Goal: Transaction & Acquisition: Purchase product/service

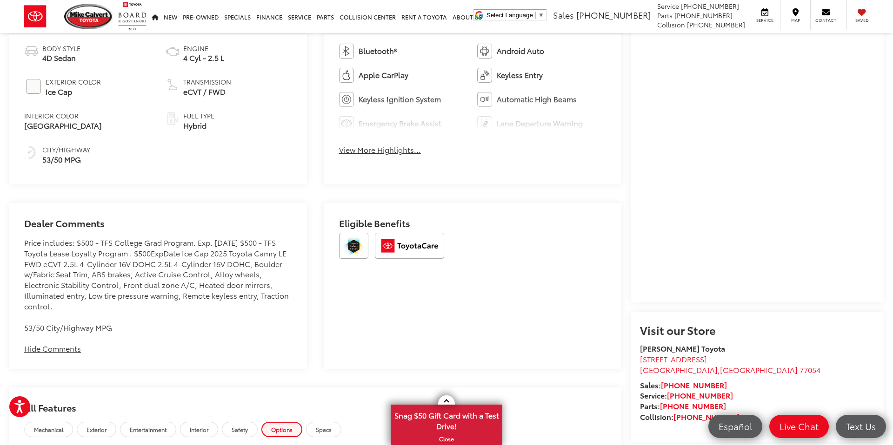
scroll to position [378, 0]
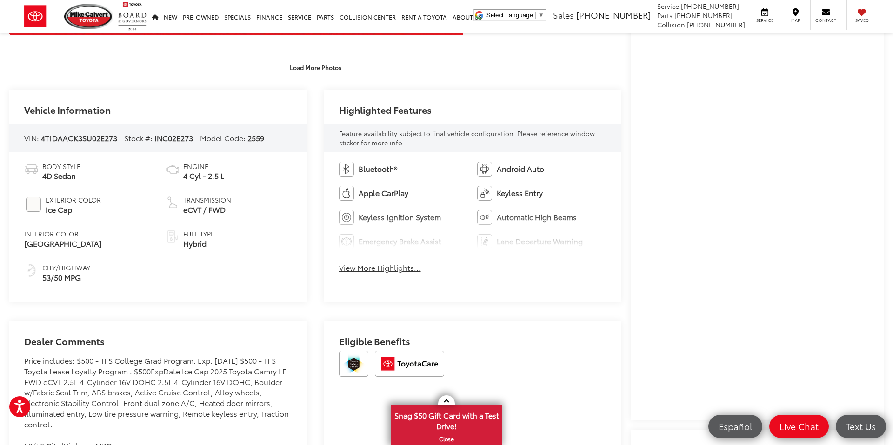
click at [357, 271] on button "View More Highlights..." at bounding box center [380, 268] width 82 height 11
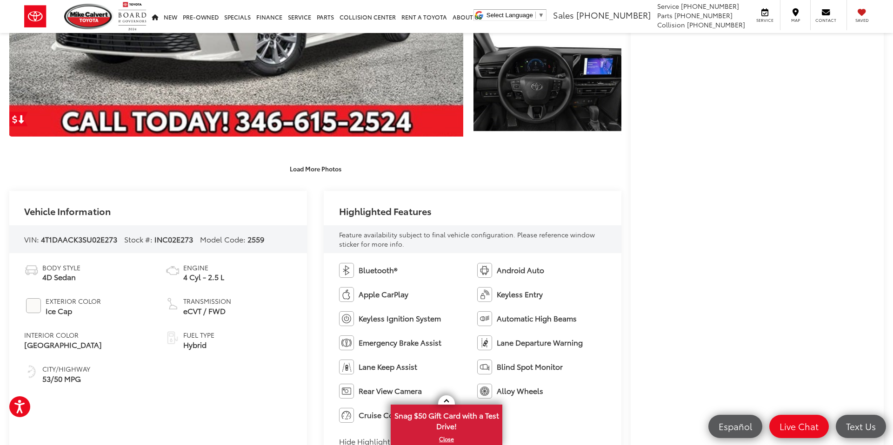
scroll to position [77, 0]
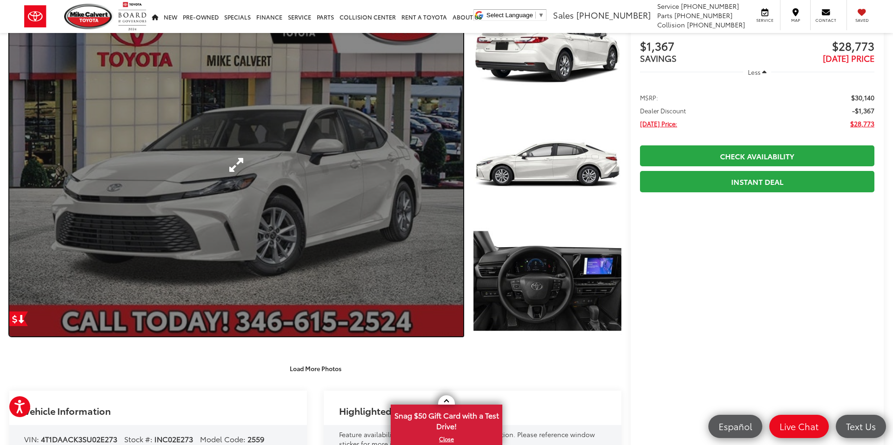
click at [280, 193] on link "Expand Photo 0" at bounding box center [236, 164] width 454 height 343
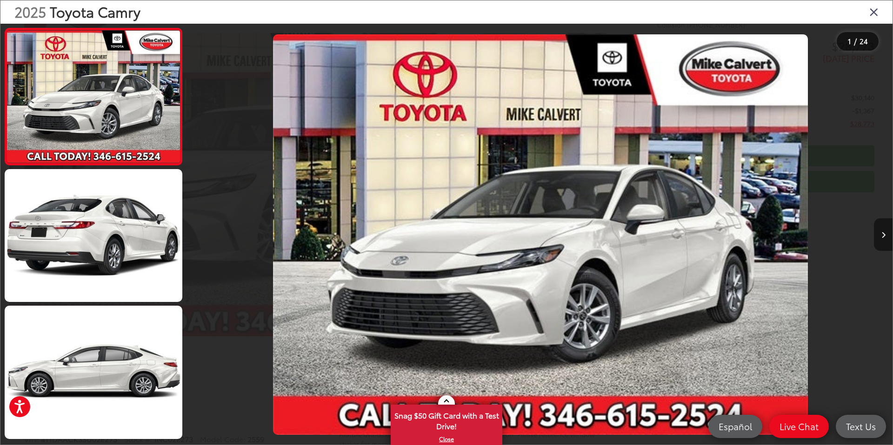
click at [885, 235] on button "Next image" at bounding box center [883, 235] width 19 height 33
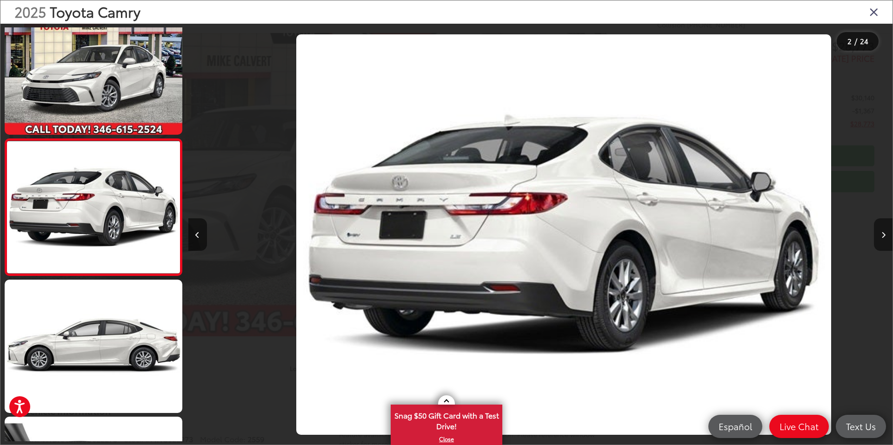
scroll to position [0, 704]
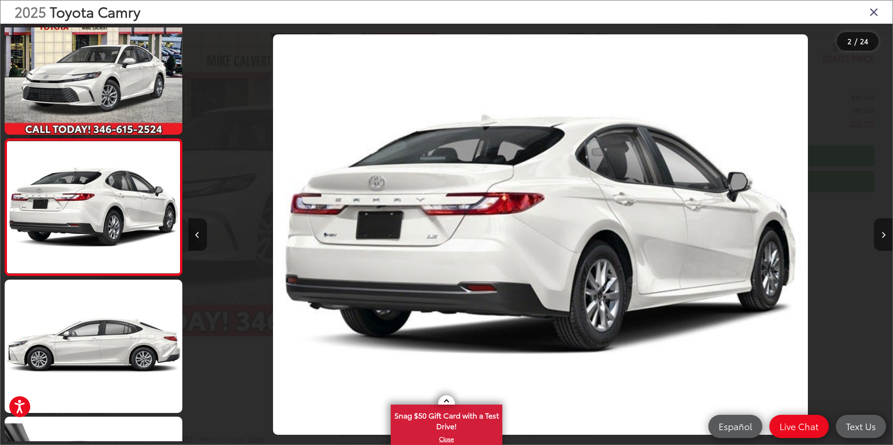
click at [881, 234] on icon "Next image" at bounding box center [883, 235] width 4 height 7
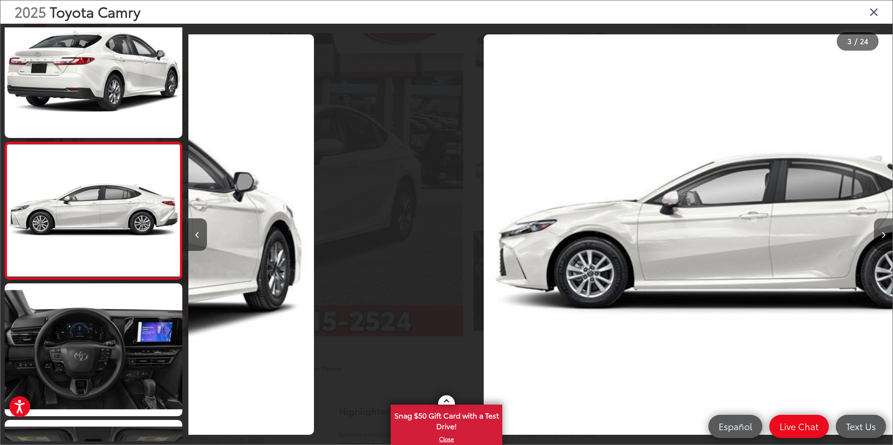
scroll to position [163, 0]
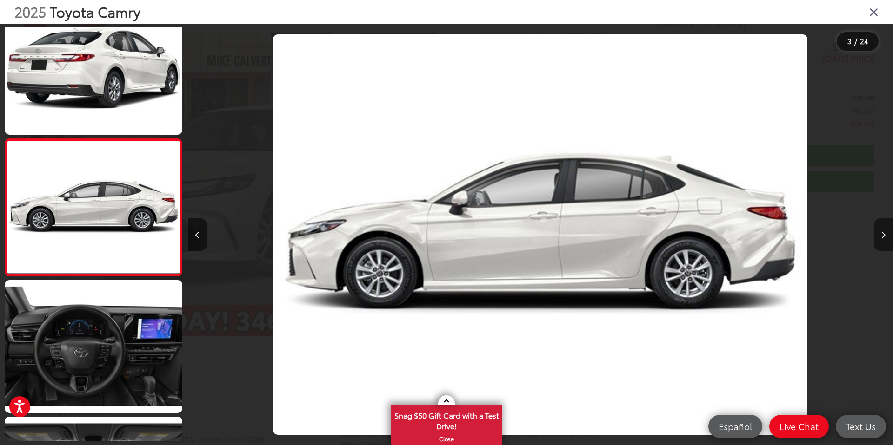
click at [881, 234] on icon "Next image" at bounding box center [883, 235] width 4 height 7
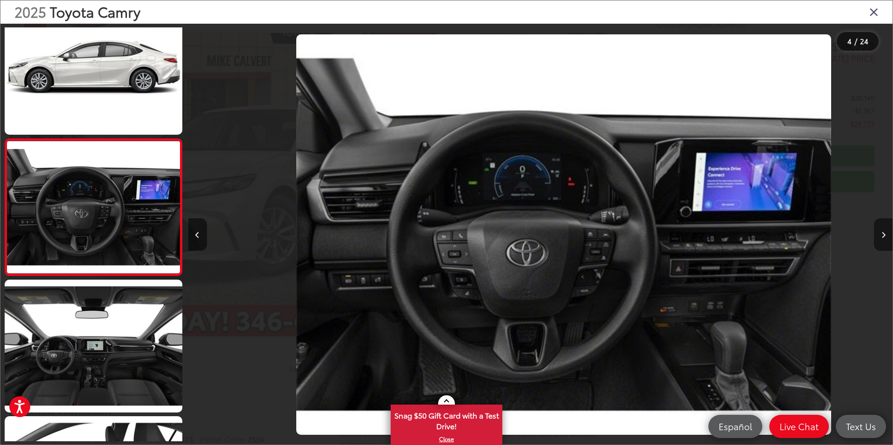
scroll to position [0, 2112]
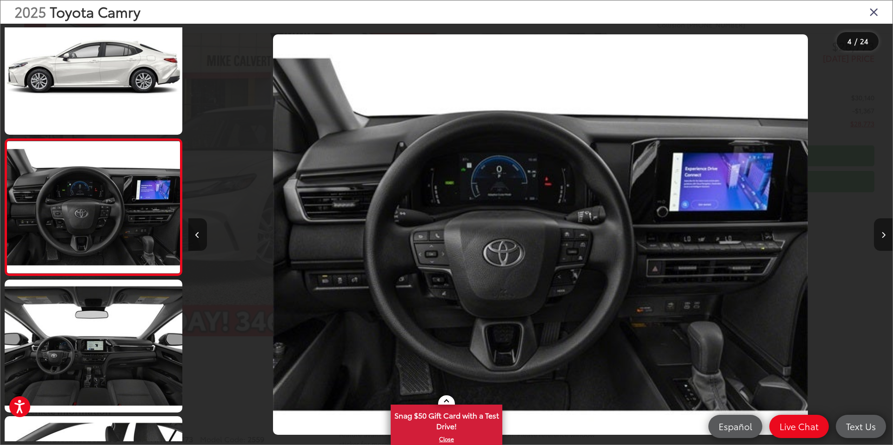
click at [881, 234] on icon "Next image" at bounding box center [883, 235] width 4 height 7
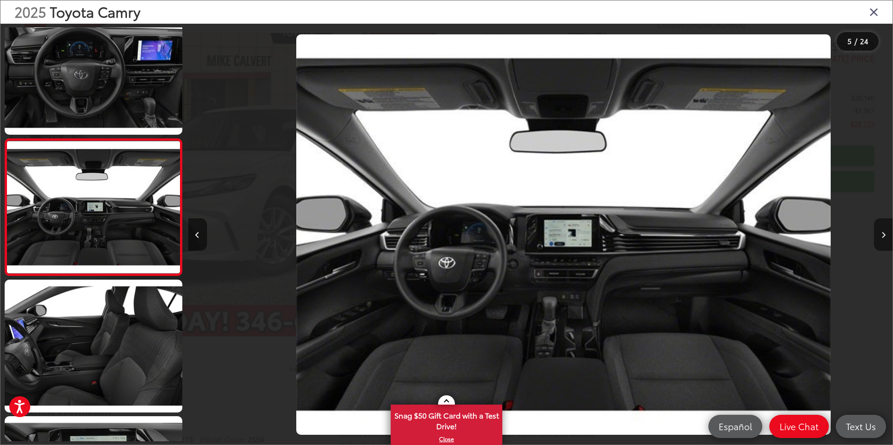
scroll to position [0, 2817]
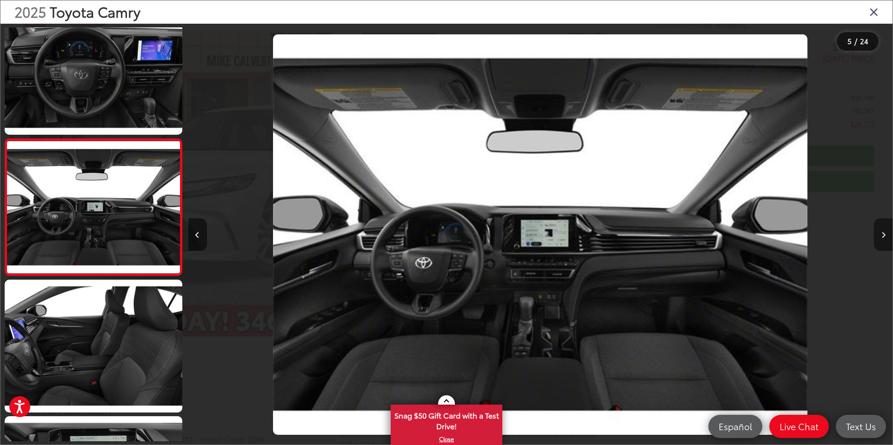
click at [881, 234] on icon "Next image" at bounding box center [883, 235] width 4 height 7
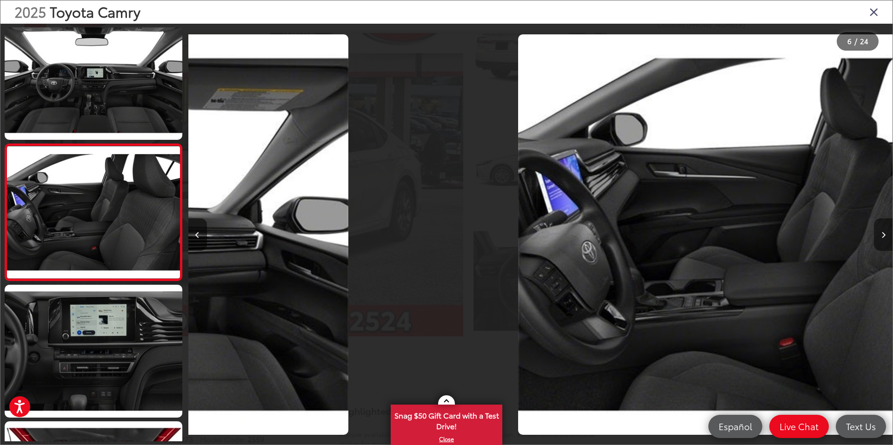
scroll to position [573, 0]
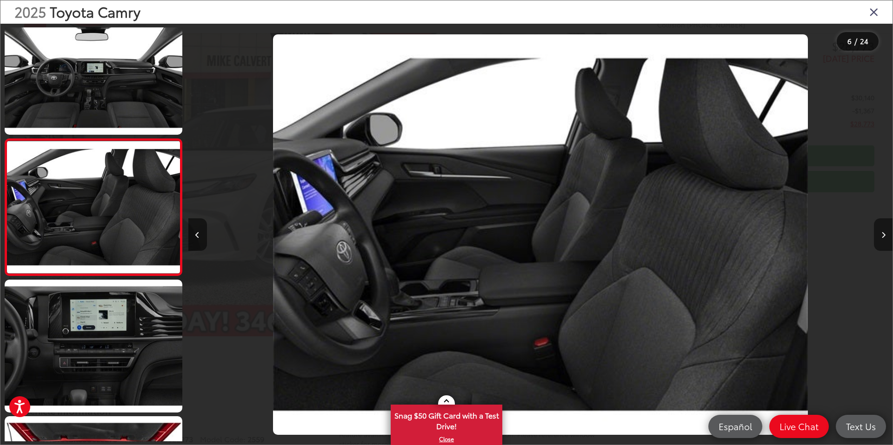
click at [881, 234] on icon "Next image" at bounding box center [883, 235] width 4 height 7
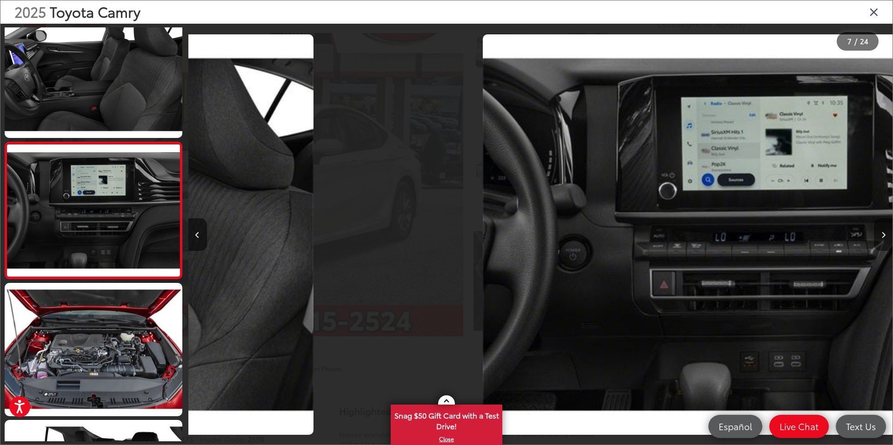
scroll to position [710, 0]
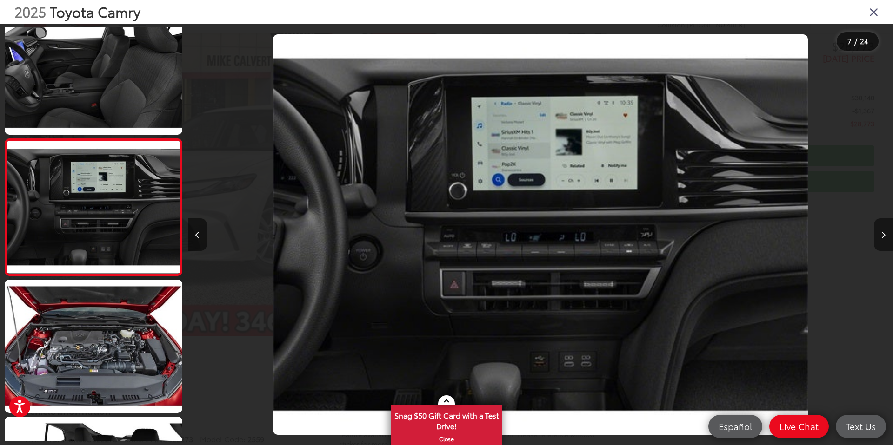
click at [881, 234] on icon "Next image" at bounding box center [883, 235] width 4 height 7
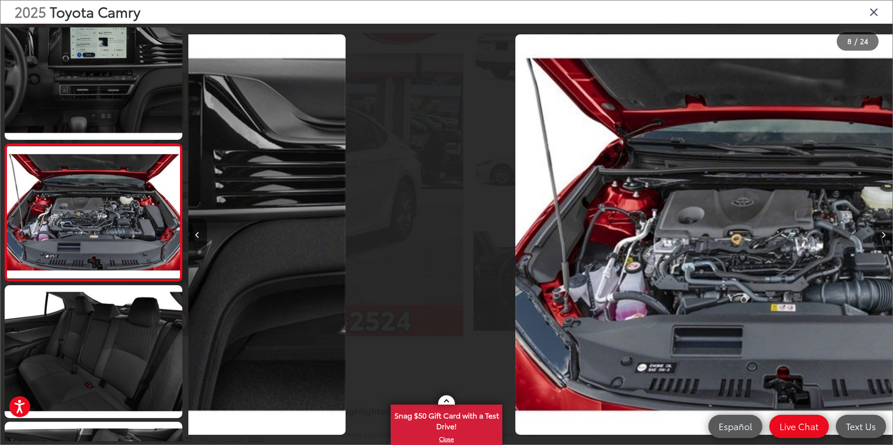
scroll to position [847, 0]
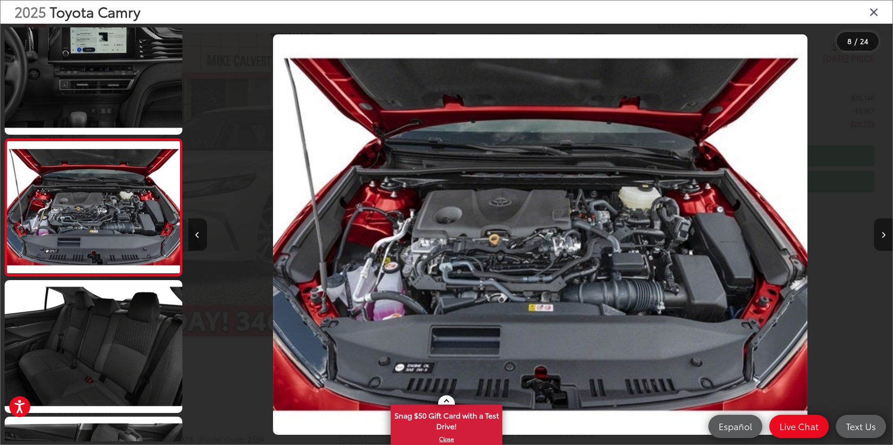
click at [881, 234] on icon "Next image" at bounding box center [883, 235] width 4 height 7
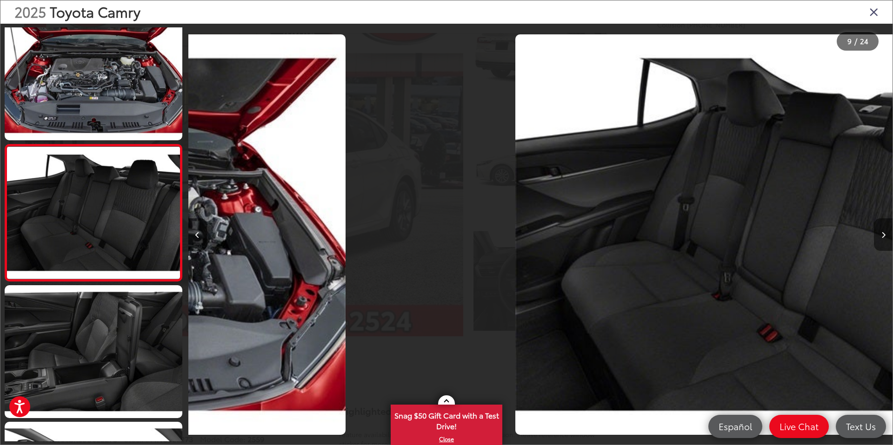
scroll to position [984, 0]
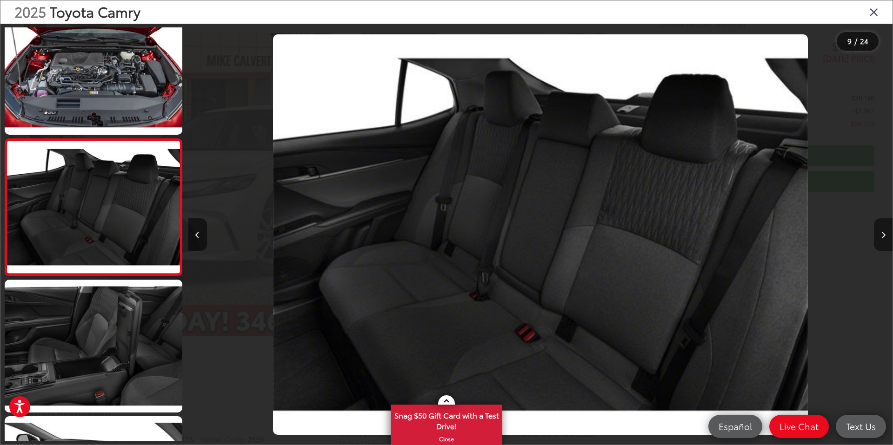
click at [881, 234] on icon "Next image" at bounding box center [883, 235] width 4 height 7
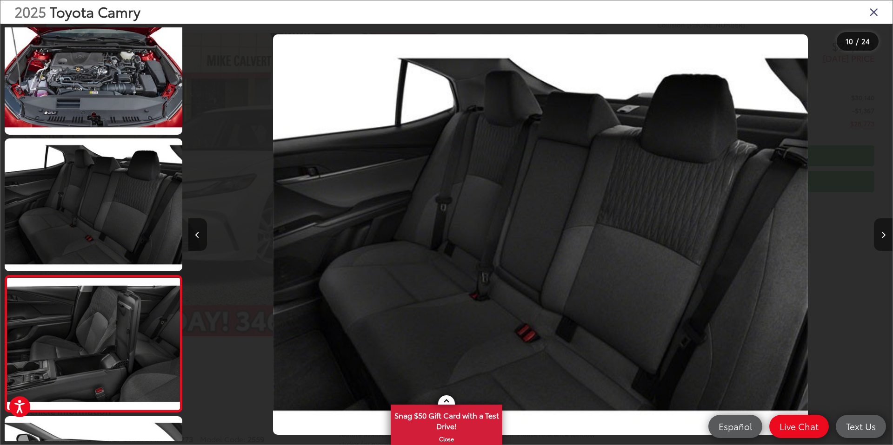
scroll to position [0, 0]
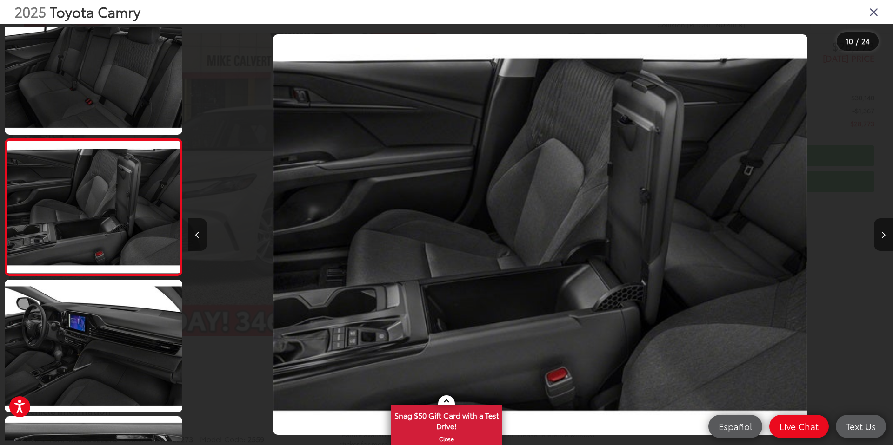
click at [870, 12] on icon "Close gallery" at bounding box center [873, 12] width 9 height 12
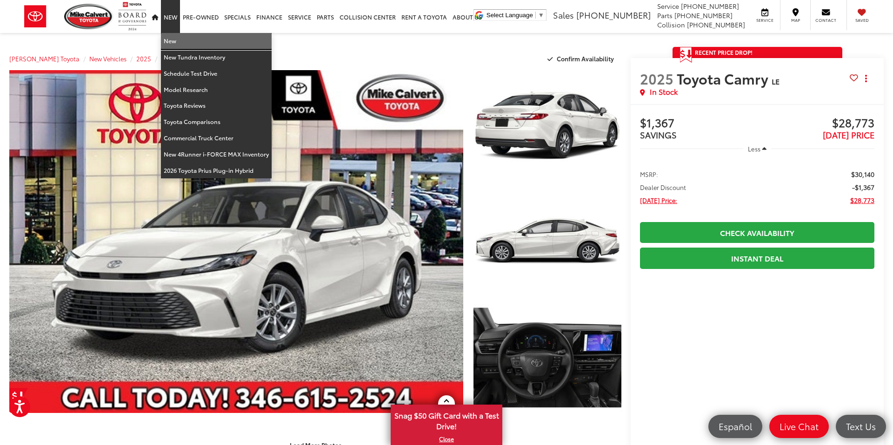
click at [175, 41] on link "New" at bounding box center [216, 41] width 111 height 16
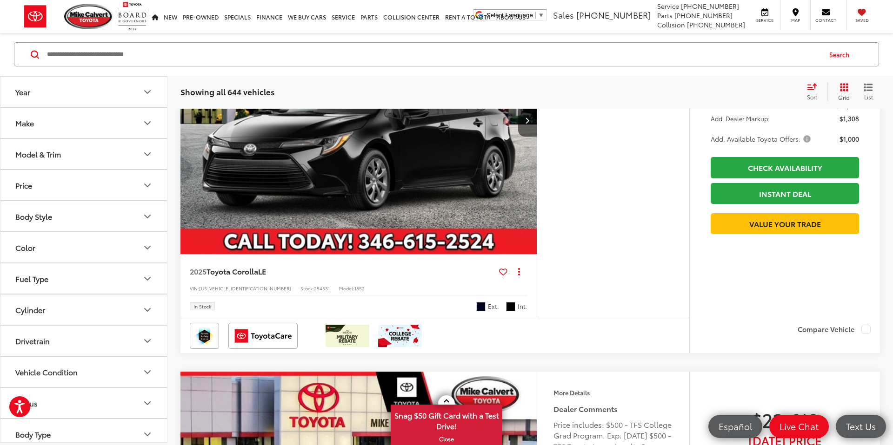
scroll to position [3384, 0]
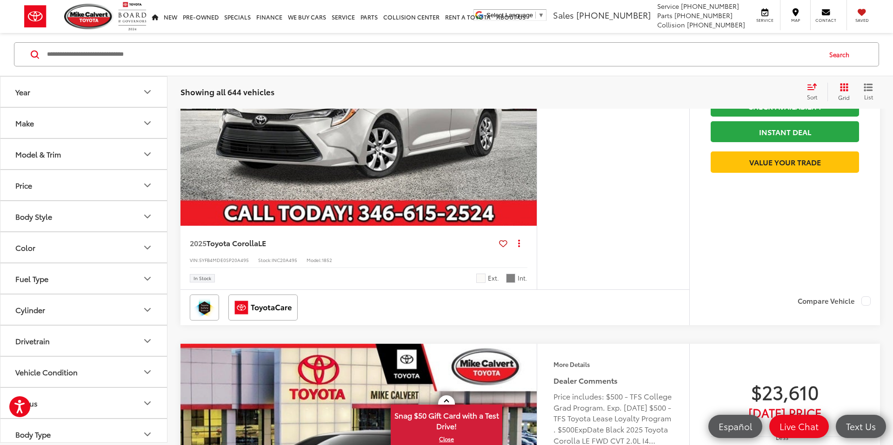
click at [96, 220] on button "Body Style" at bounding box center [83, 216] width 167 height 30
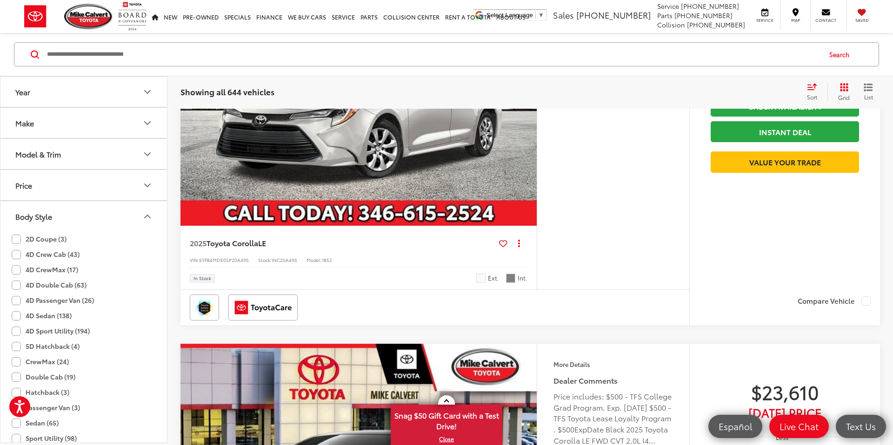
click at [15, 317] on label "4D Sedan (138)" at bounding box center [42, 315] width 60 height 15
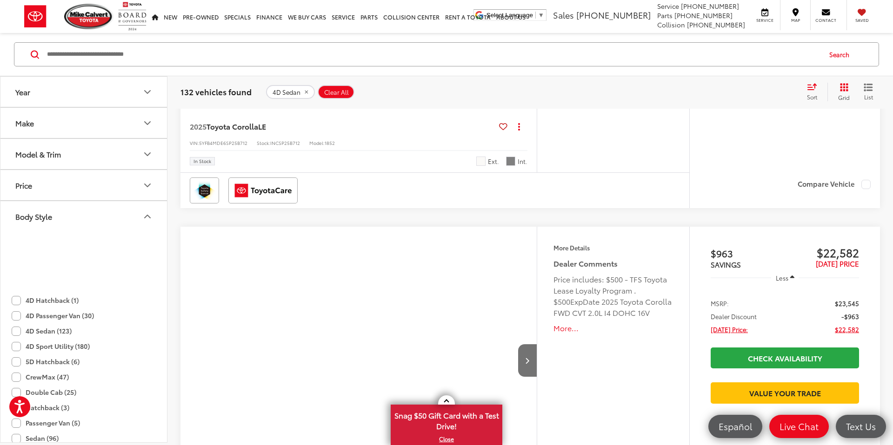
scroll to position [149, 0]
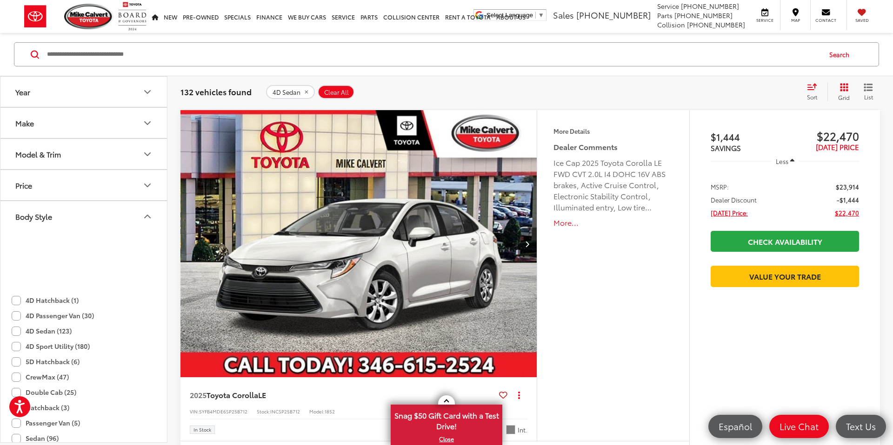
click at [89, 159] on button "Model & Trim" at bounding box center [83, 154] width 167 height 30
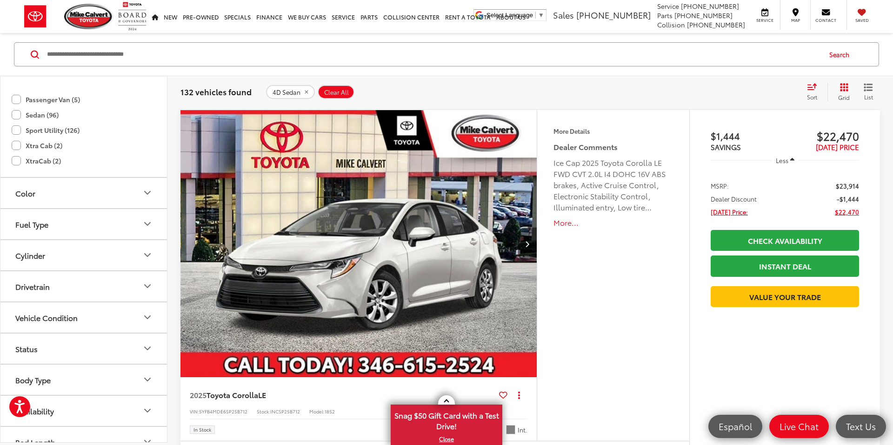
scroll to position [1034, 0]
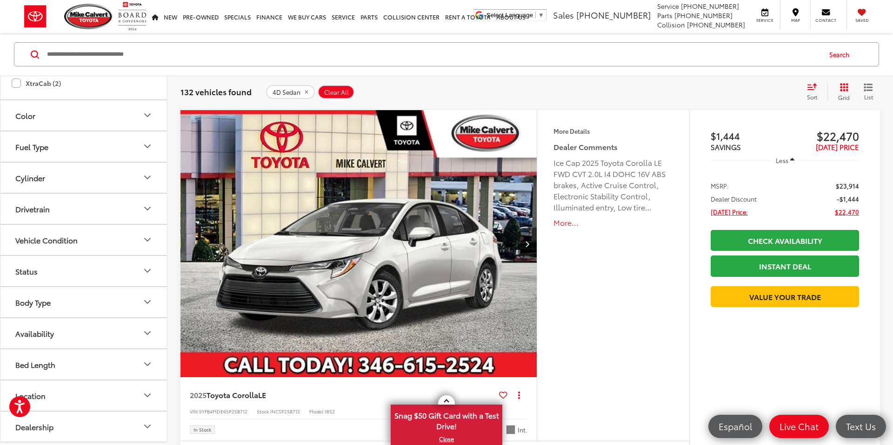
click at [145, 303] on icon "Body Type" at bounding box center [147, 302] width 11 height 11
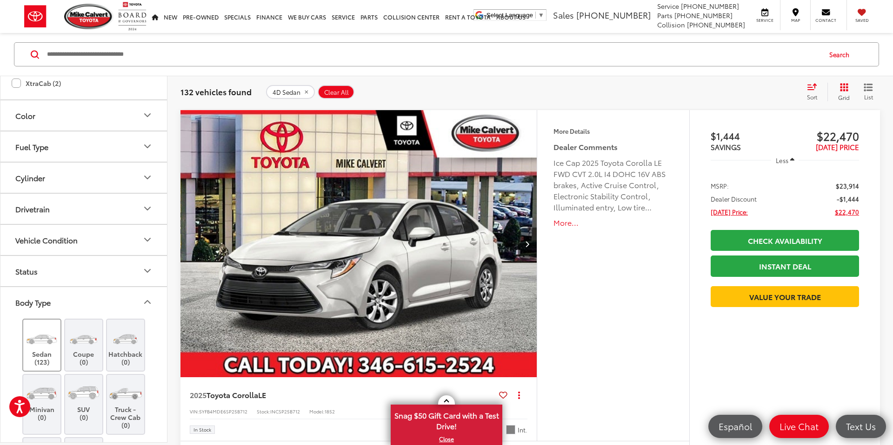
click at [44, 351] on label "Sedan (123)" at bounding box center [42, 346] width 38 height 42
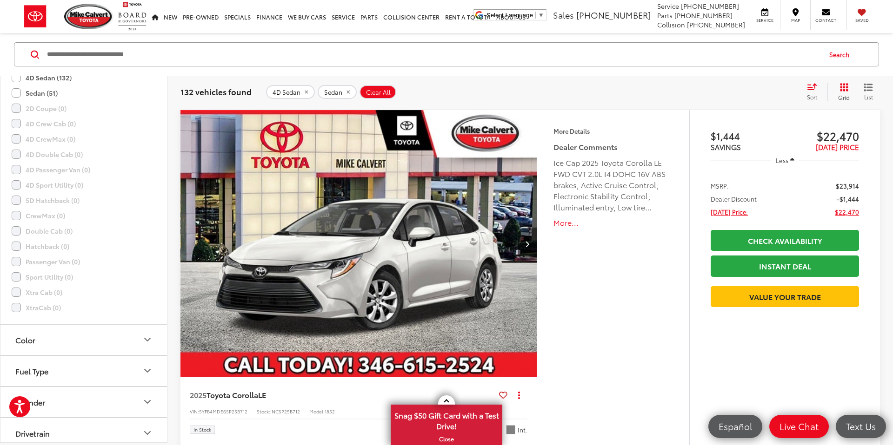
scroll to position [543, 0]
click at [18, 312] on label "4D Sedan (132)" at bounding box center [42, 311] width 60 height 15
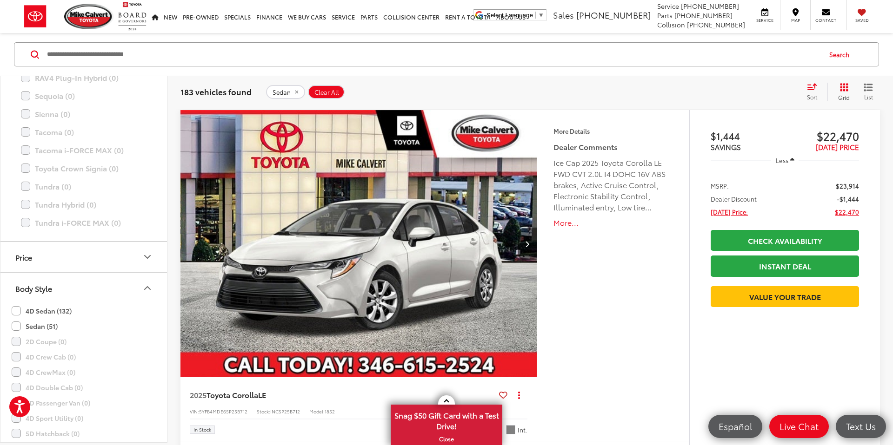
click at [18, 311] on label "4D Sedan (132)" at bounding box center [42, 311] width 60 height 15
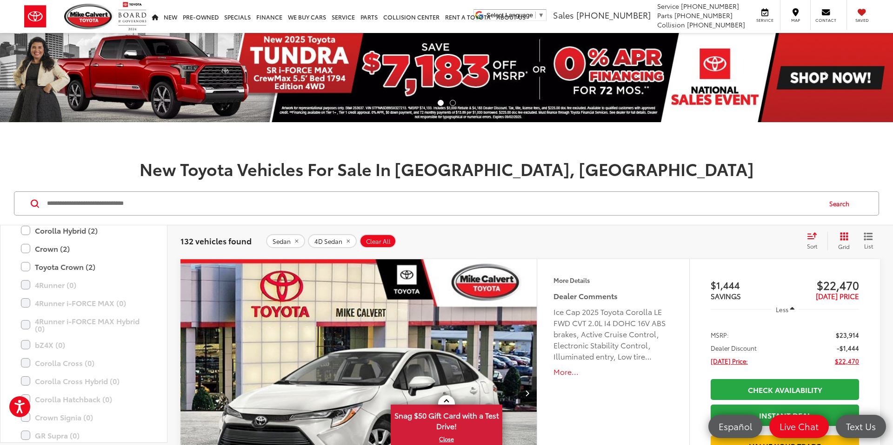
scroll to position [61, 0]
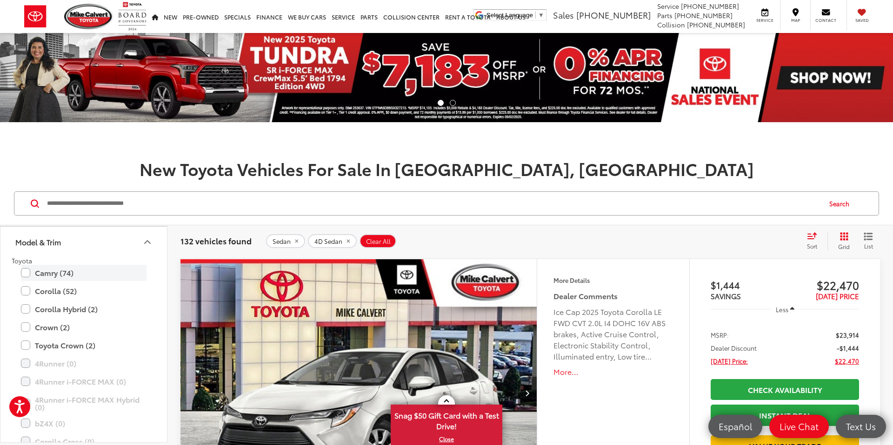
click at [27, 271] on label "Camry (74)" at bounding box center [84, 273] width 126 height 16
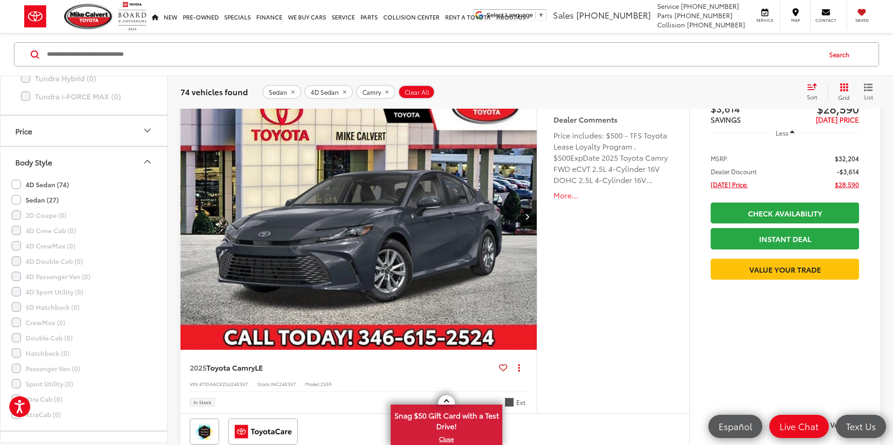
scroll to position [899, 0]
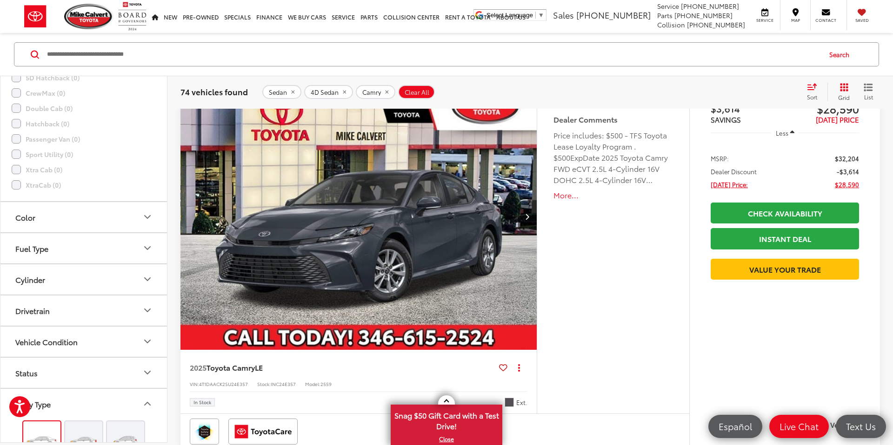
click at [63, 252] on button "Fuel Type" at bounding box center [83, 248] width 167 height 30
click at [18, 291] on label "Hybrid (72)" at bounding box center [84, 291] width 142 height 16
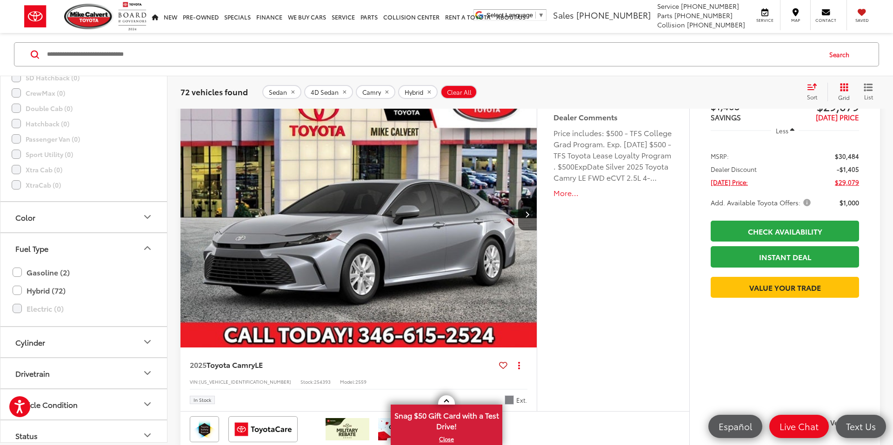
scroll to position [2086, 0]
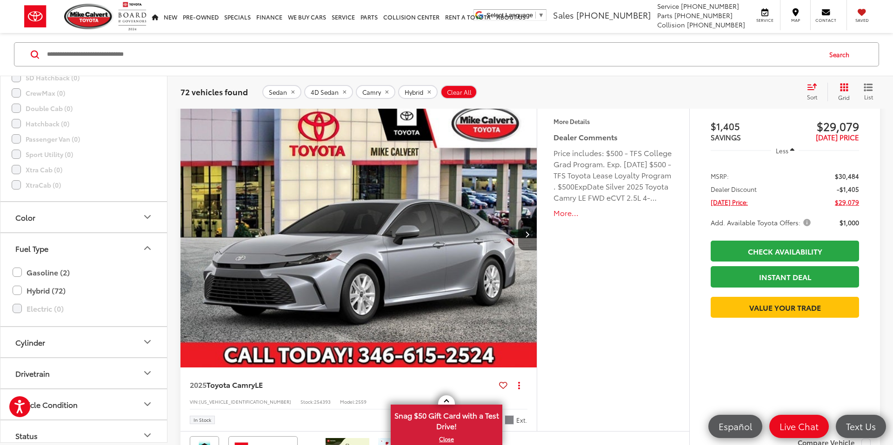
click at [529, 234] on icon "Next image" at bounding box center [527, 234] width 4 height 7
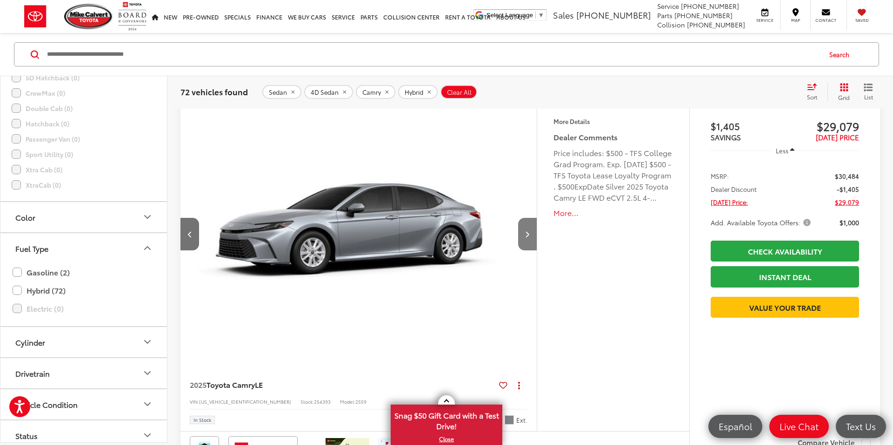
click at [529, 234] on icon "Next image" at bounding box center [527, 234] width 4 height 7
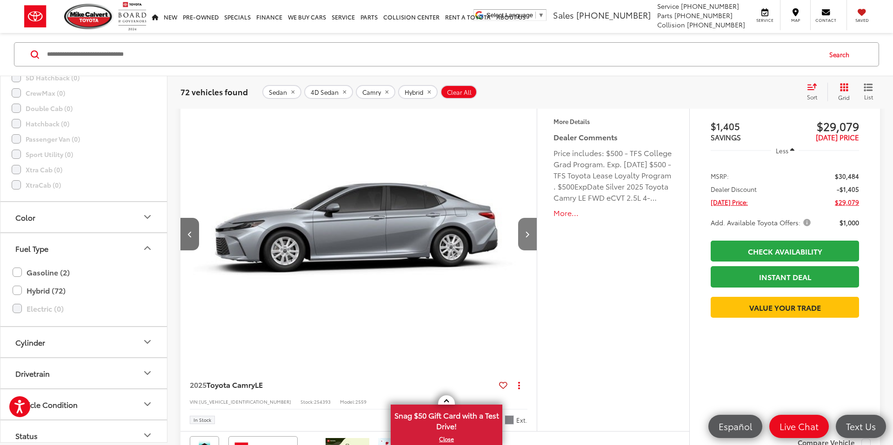
click at [529, 234] on icon "Next image" at bounding box center [527, 234] width 4 height 7
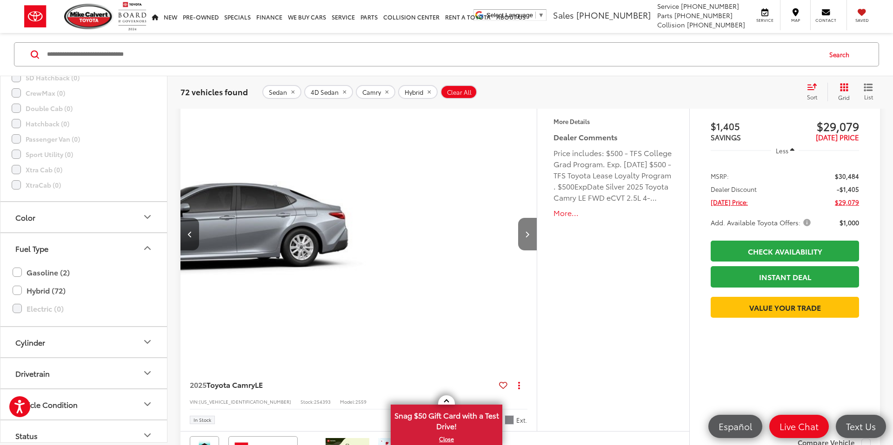
click at [529, 234] on icon "Next image" at bounding box center [527, 234] width 4 height 7
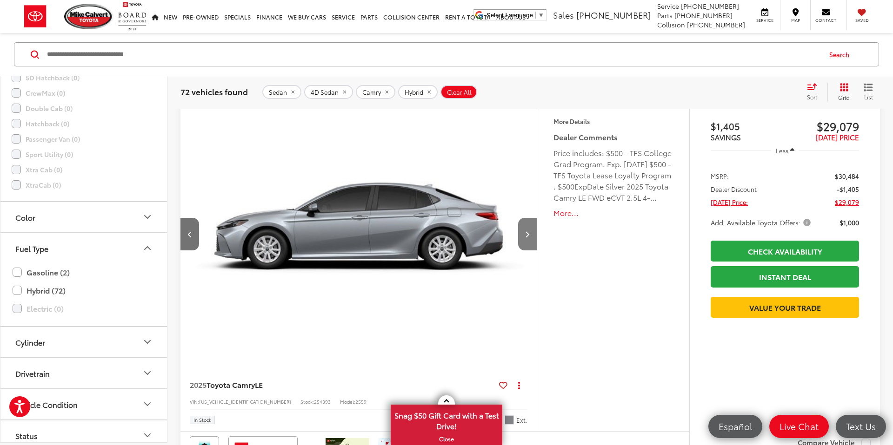
click at [529, 234] on icon "Next image" at bounding box center [527, 234] width 4 height 7
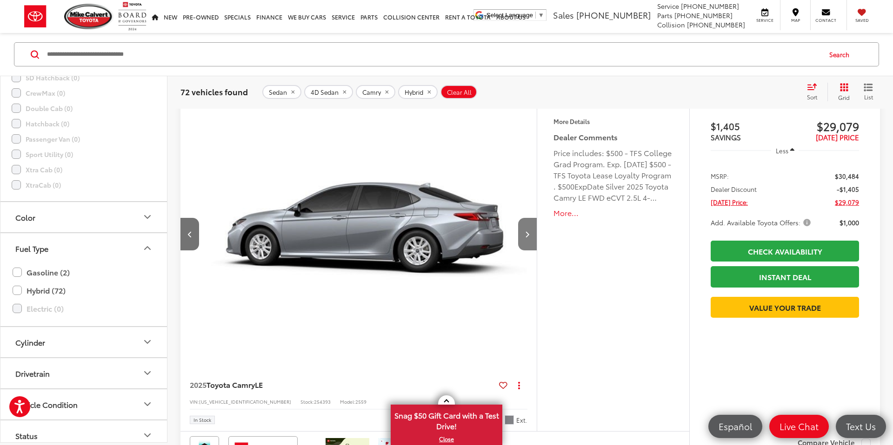
click at [529, 234] on icon "Next image" at bounding box center [527, 234] width 4 height 7
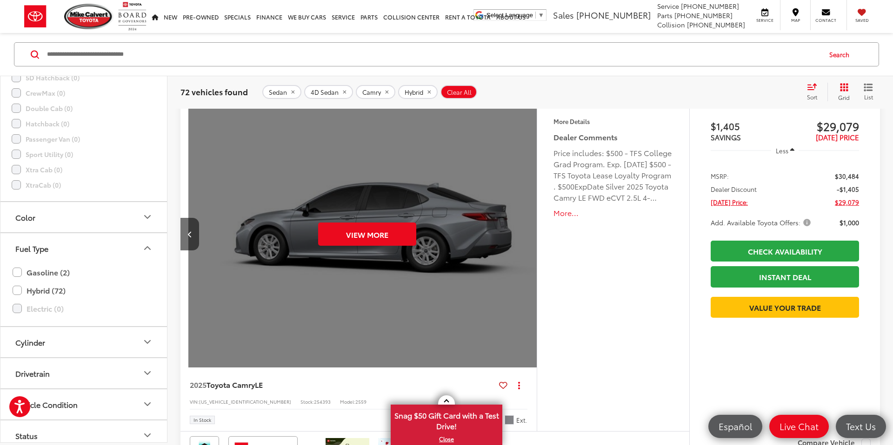
click at [529, 234] on div "View More" at bounding box center [367, 234] width 358 height 268
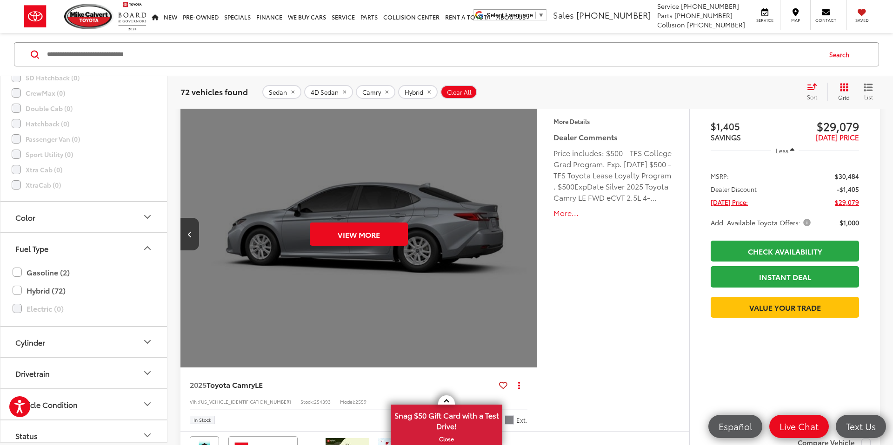
click at [529, 234] on div "View More" at bounding box center [359, 234] width 358 height 268
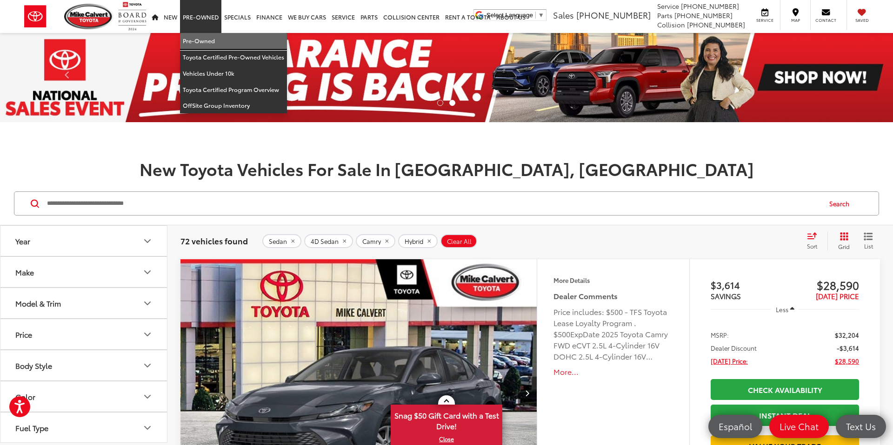
click at [201, 40] on link "Pre-Owned" at bounding box center [233, 41] width 107 height 16
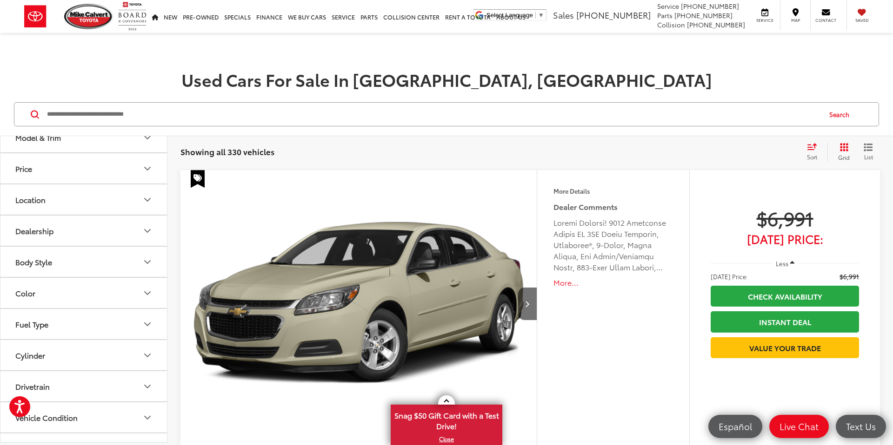
scroll to position [89, 0]
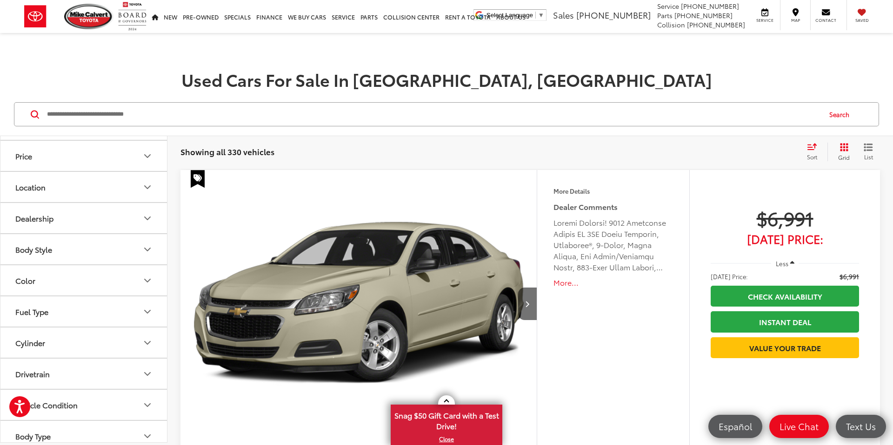
click at [145, 313] on icon "Fuel Type" at bounding box center [147, 311] width 11 height 11
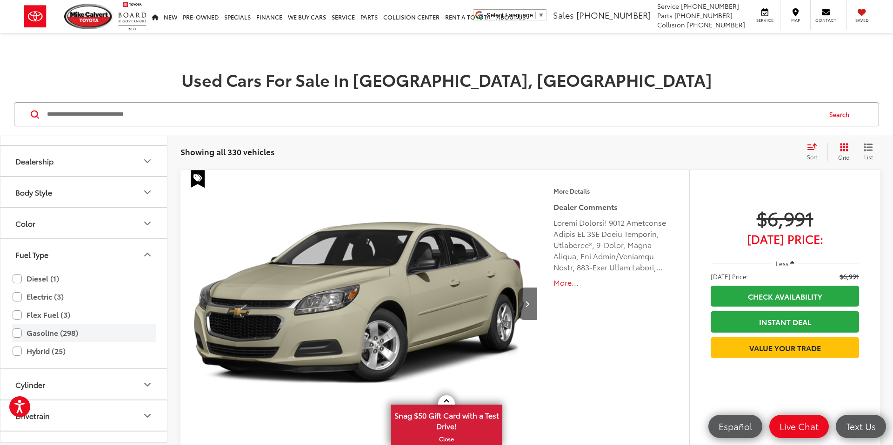
scroll to position [162, 0]
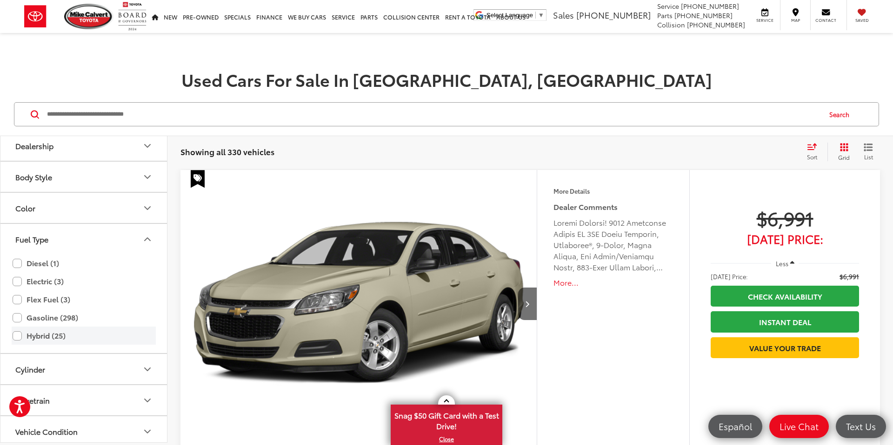
click at [18, 335] on label "Hybrid (25)" at bounding box center [84, 336] width 142 height 16
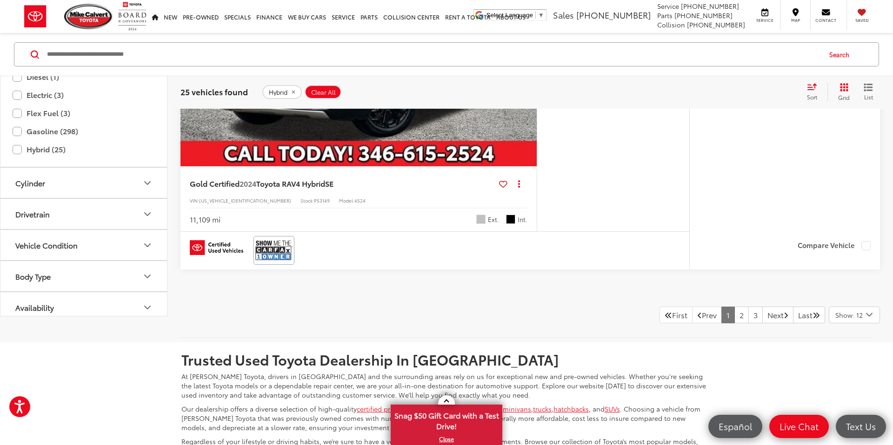
scroll to position [4605, 0]
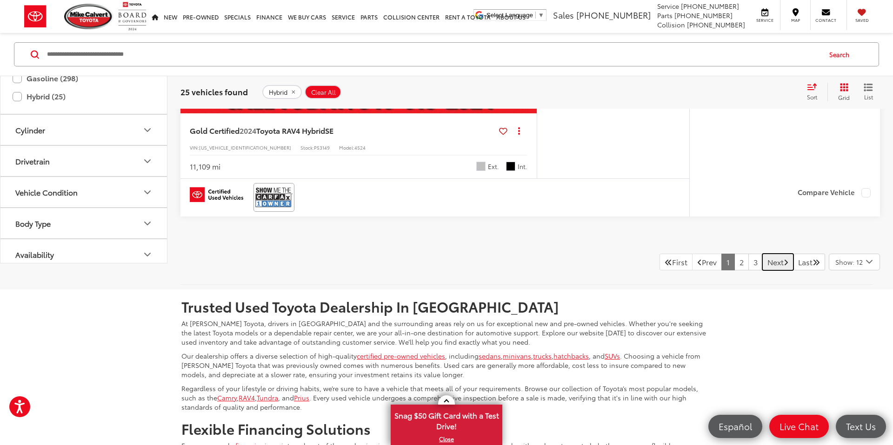
click at [762, 264] on link "Next" at bounding box center [777, 262] width 31 height 17
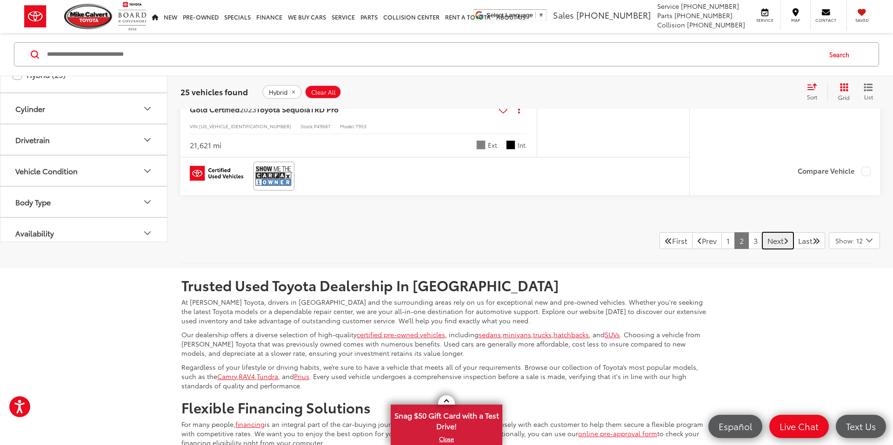
scroll to position [4549, 0]
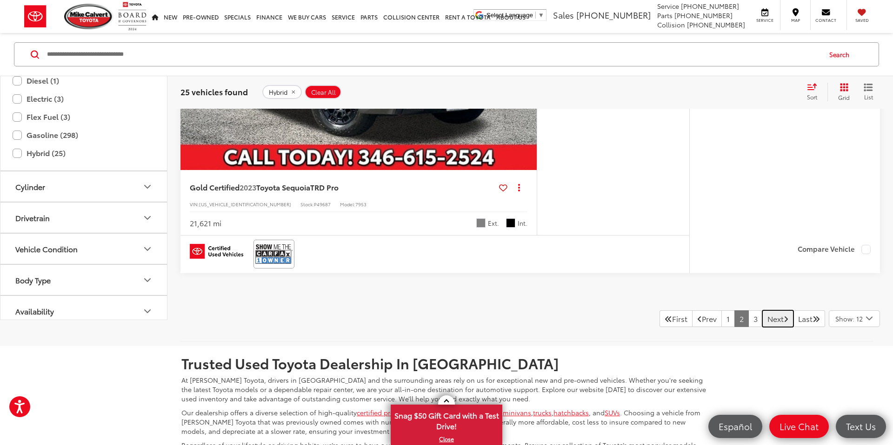
click at [763, 323] on link "Next" at bounding box center [777, 319] width 31 height 17
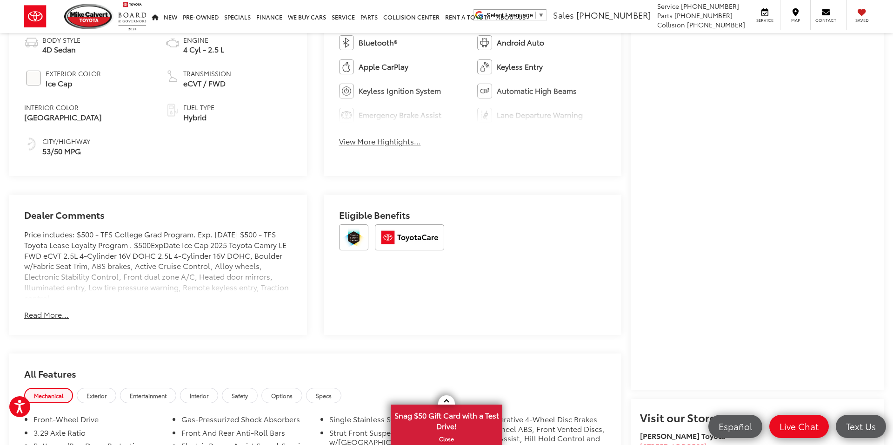
scroll to position [517, 0]
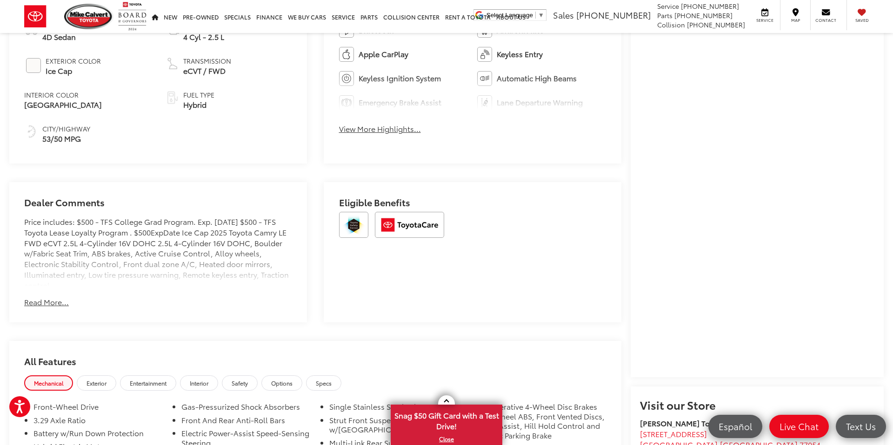
click at [54, 303] on button "Read More..." at bounding box center [46, 302] width 45 height 11
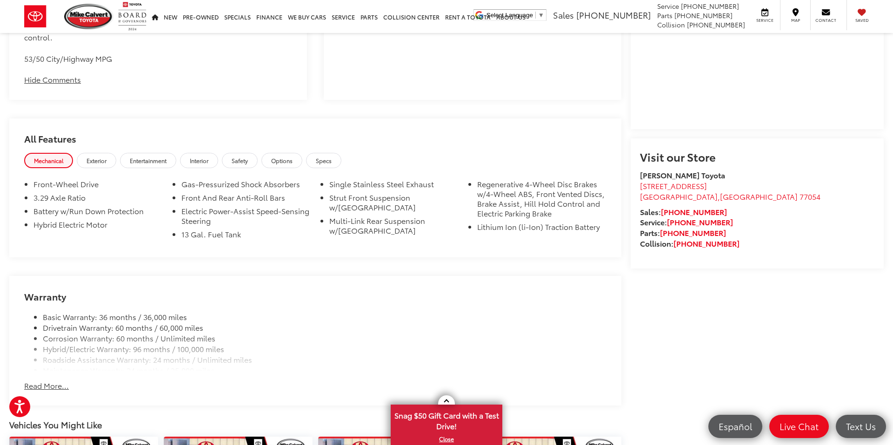
scroll to position [802, 0]
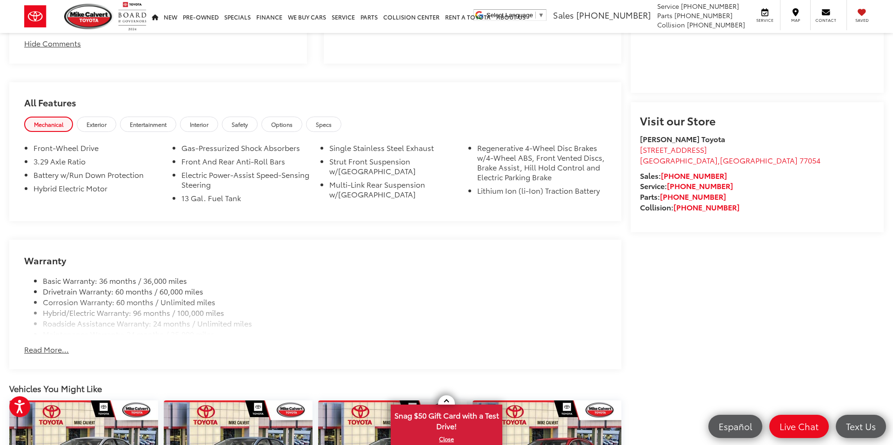
click at [46, 350] on button "Read More..." at bounding box center [46, 350] width 45 height 11
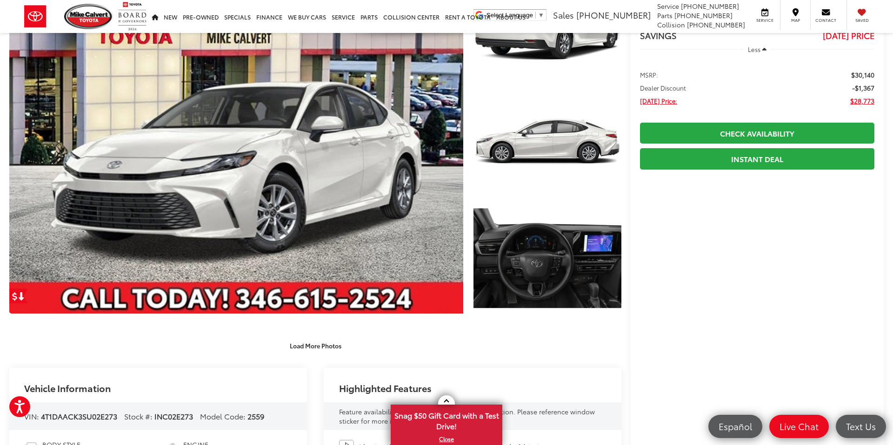
scroll to position [0, 0]
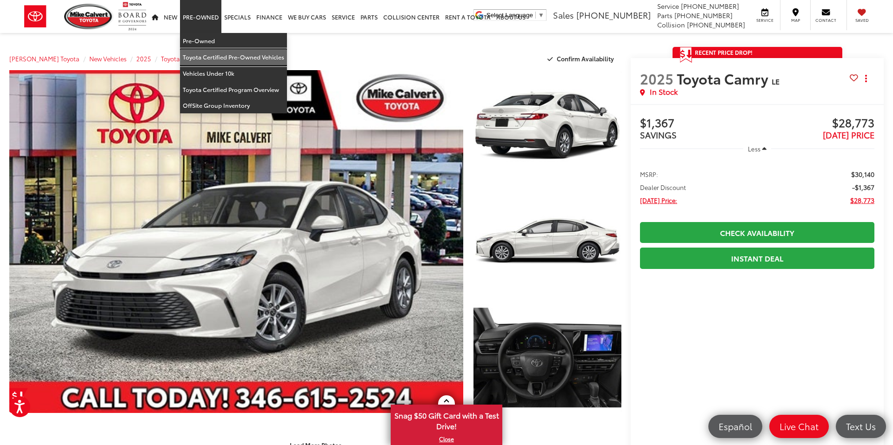
click at [212, 56] on link "Toyota Certified Pre-Owned Vehicles" at bounding box center [233, 57] width 107 height 16
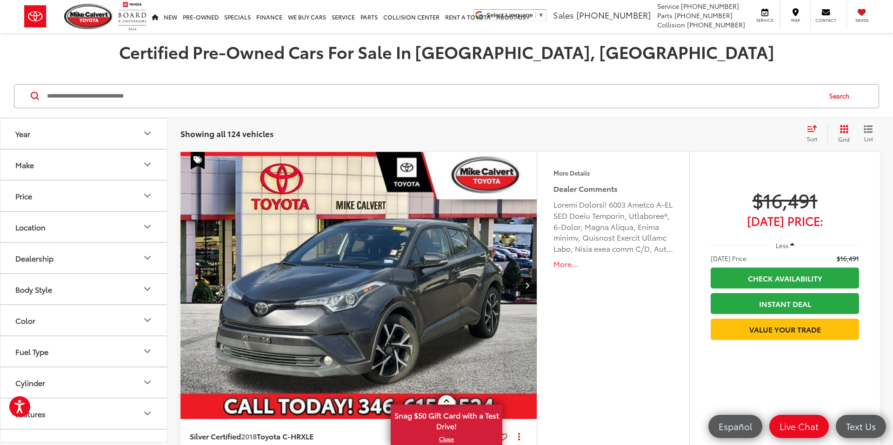
click at [91, 350] on button "Fuel Type" at bounding box center [83, 352] width 167 height 30
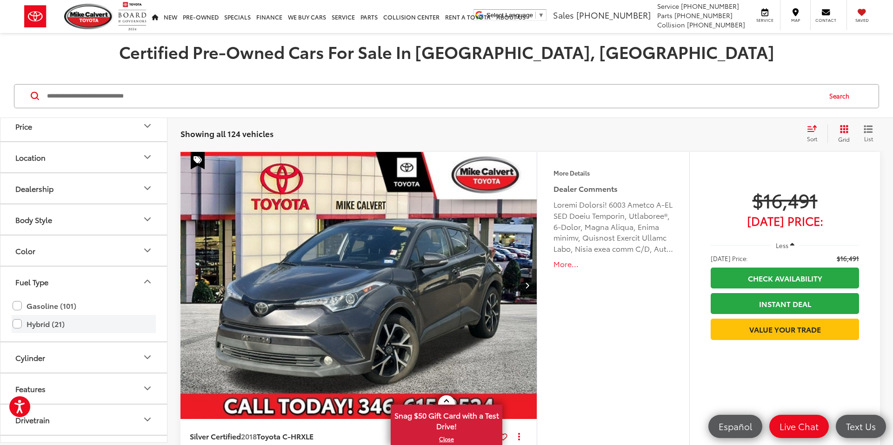
click at [21, 323] on label "Hybrid (21)" at bounding box center [84, 324] width 142 height 16
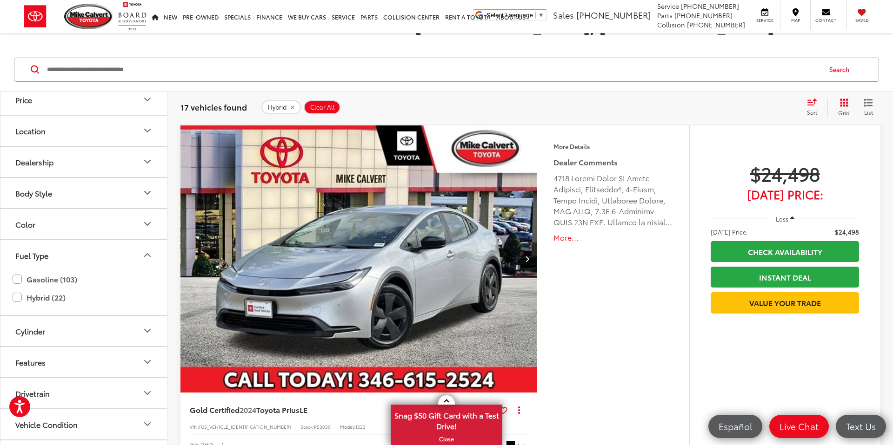
scroll to position [30, 0]
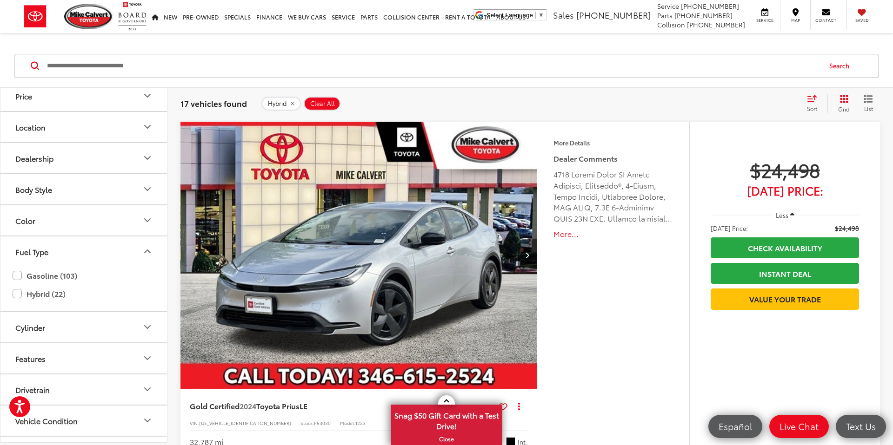
click at [148, 190] on icon "Body Style" at bounding box center [147, 189] width 11 height 11
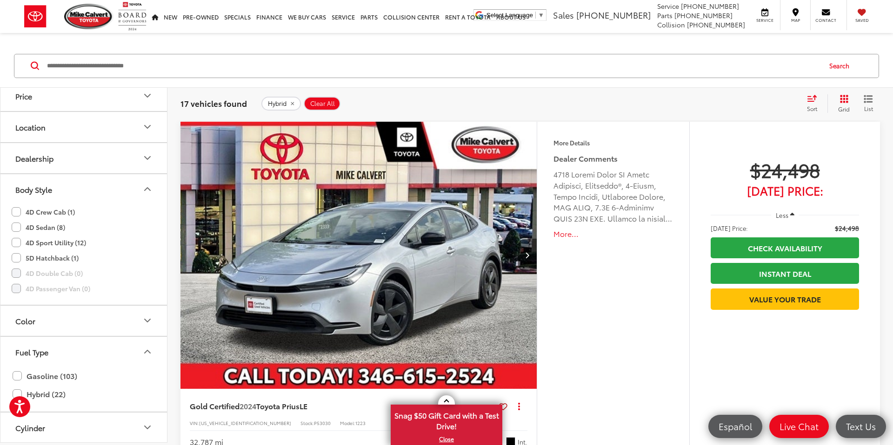
click at [510, 108] on div "Hybrid Clear All + 0" at bounding box center [529, 104] width 537 height 14
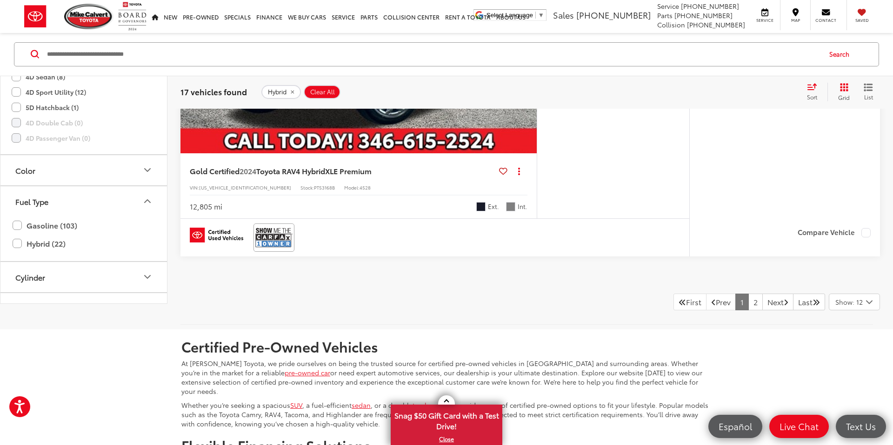
scroll to position [4670, 0]
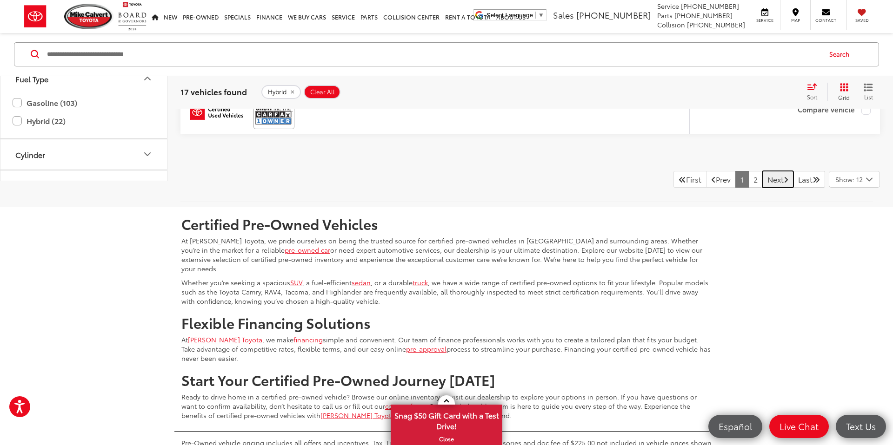
click at [770, 183] on link "Next" at bounding box center [777, 179] width 31 height 17
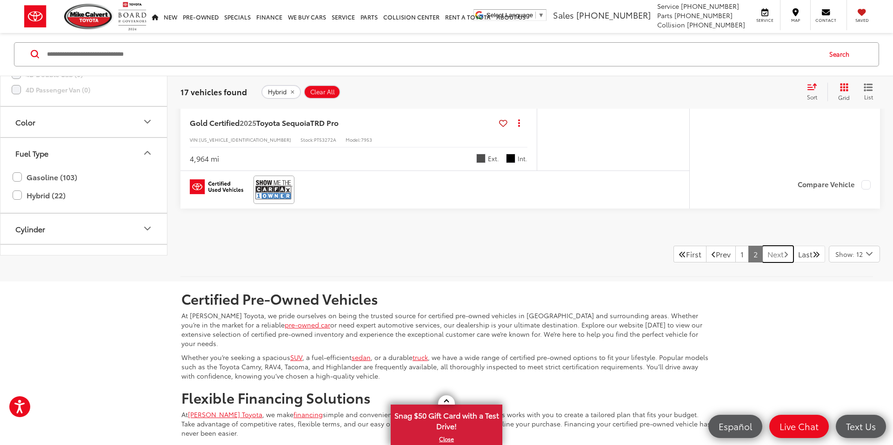
scroll to position [1872, 0]
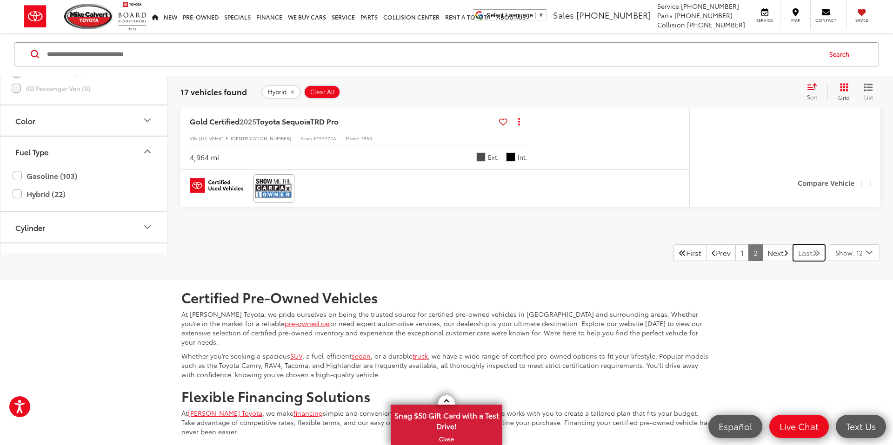
click at [803, 254] on link "Last" at bounding box center [809, 253] width 32 height 17
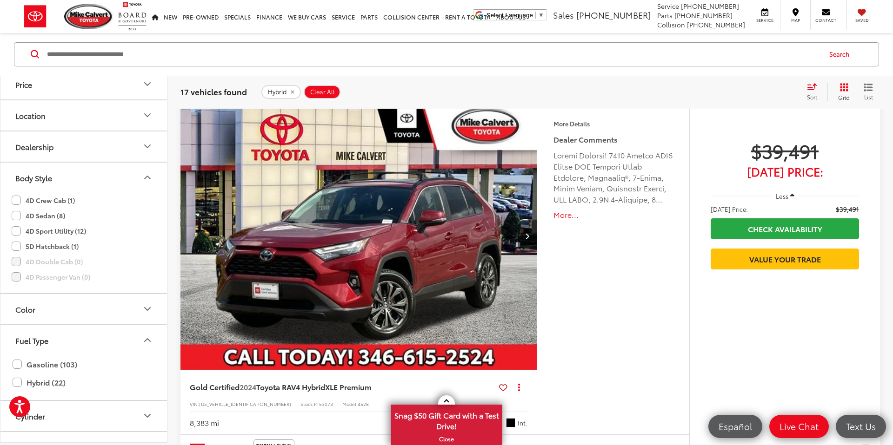
scroll to position [42, 0]
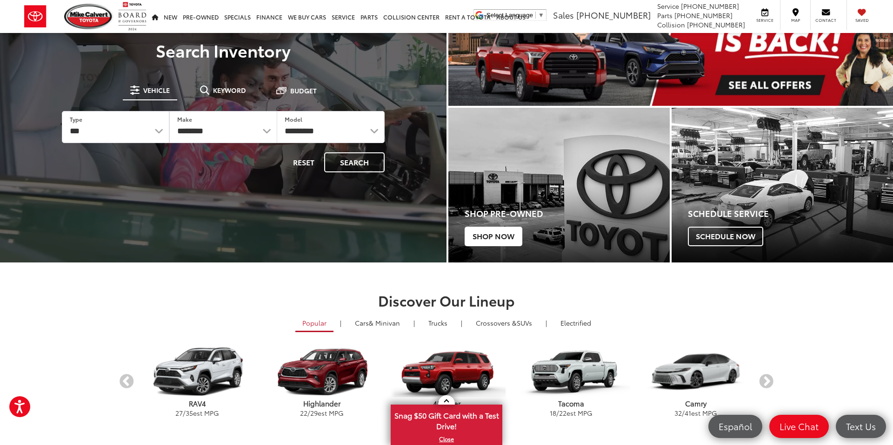
scroll to position [192, 0]
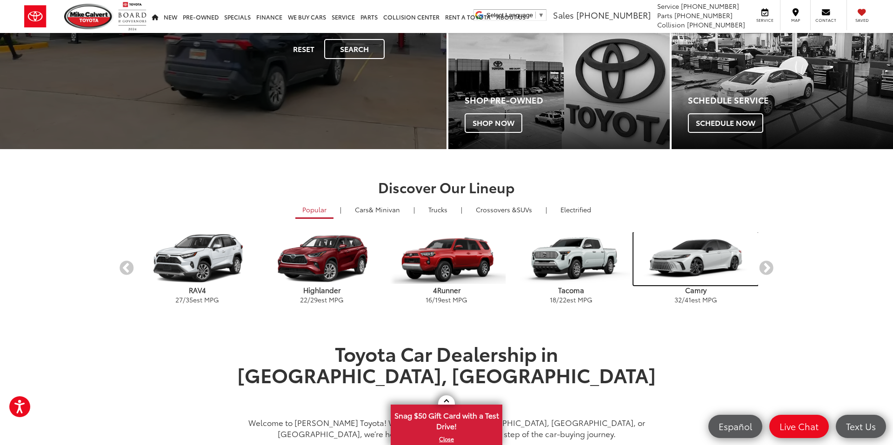
click at [695, 258] on img "carousel" at bounding box center [695, 258] width 125 height 53
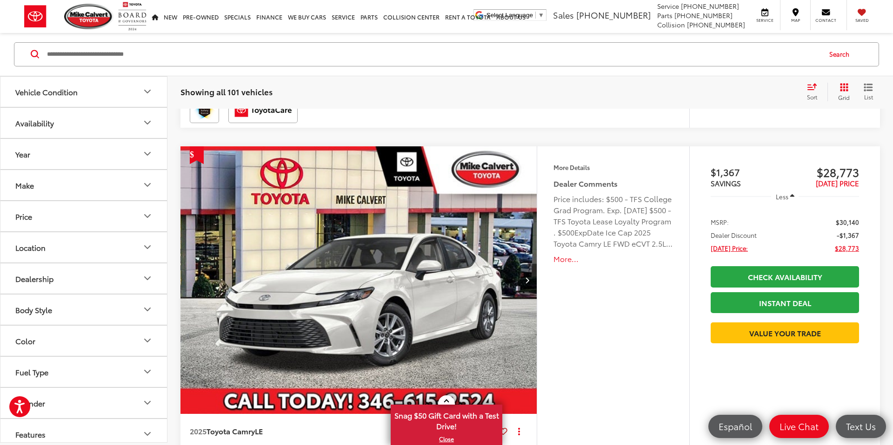
scroll to position [1994, 0]
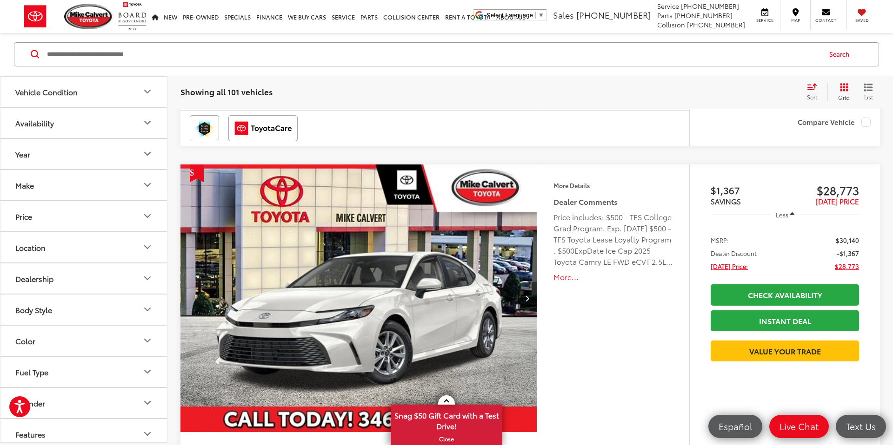
click at [528, 299] on icon "Next image" at bounding box center [527, 298] width 4 height 7
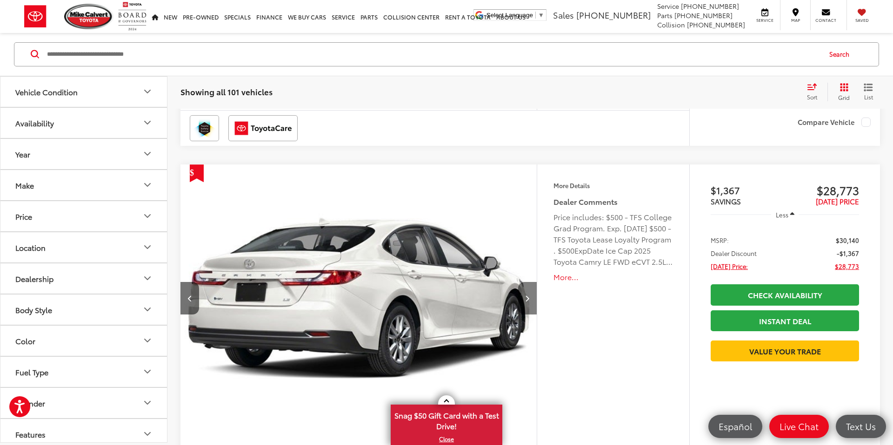
click at [528, 299] on icon "Next image" at bounding box center [527, 298] width 4 height 7
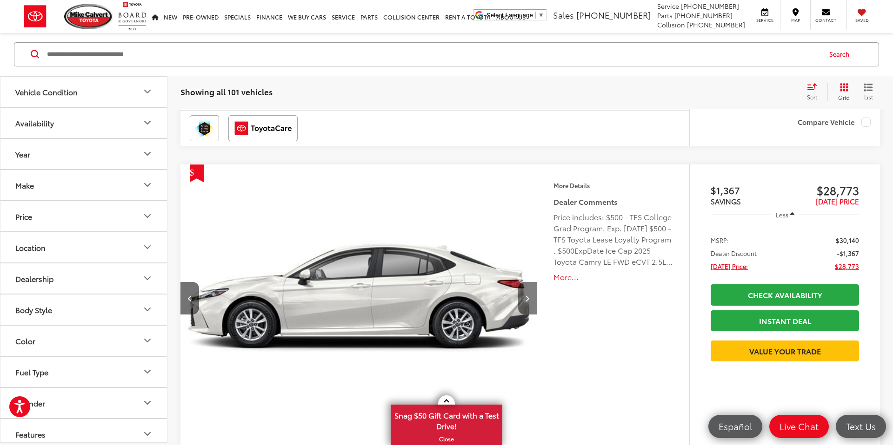
click at [528, 299] on icon "Next image" at bounding box center [527, 298] width 4 height 7
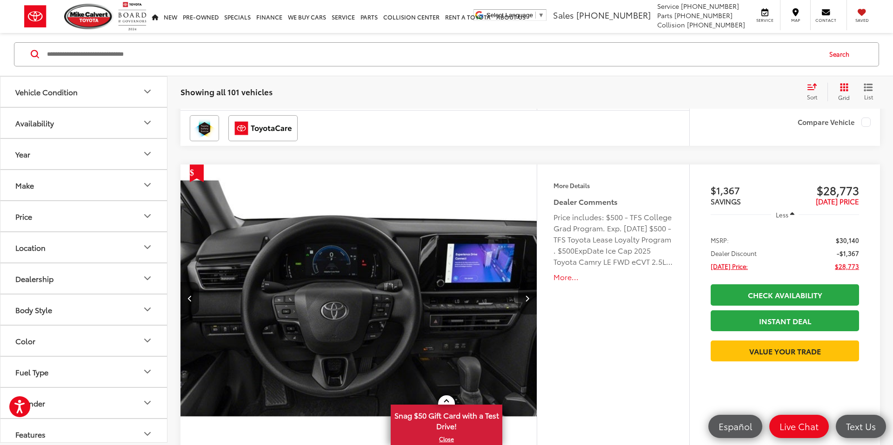
click at [528, 299] on icon "Next image" at bounding box center [527, 298] width 4 height 7
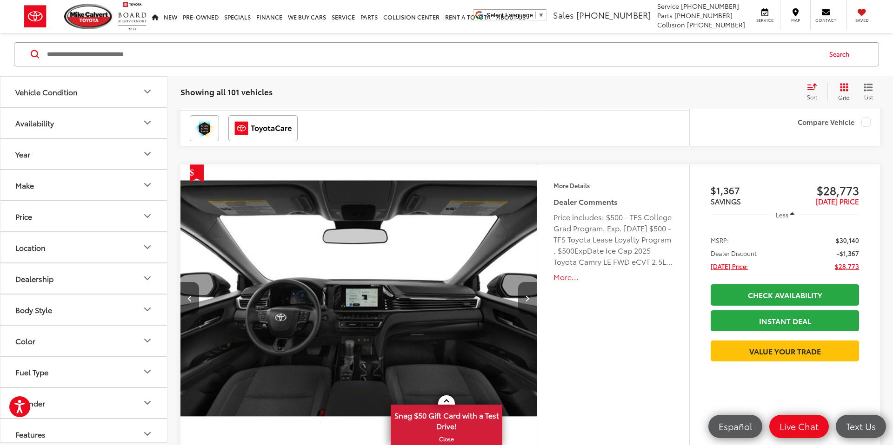
click at [528, 299] on icon "Next image" at bounding box center [527, 298] width 4 height 7
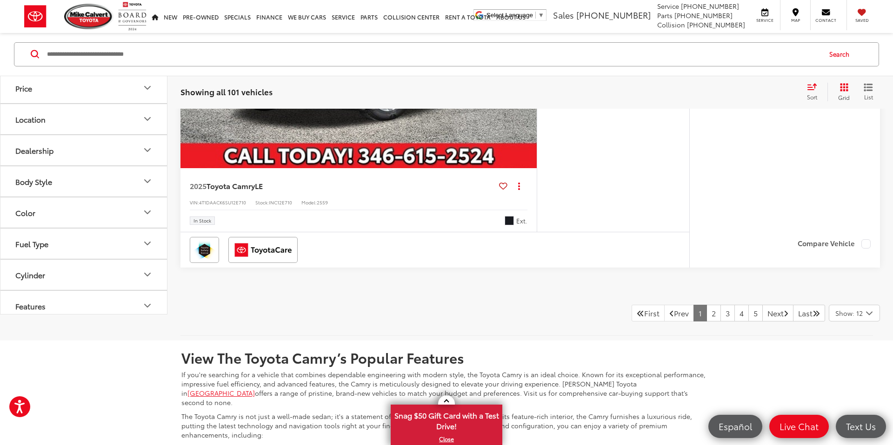
scroll to position [4591, 0]
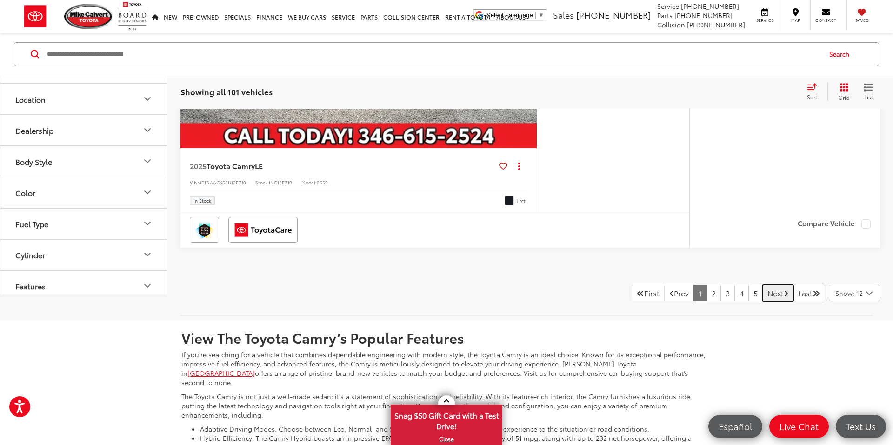
click at [764, 294] on link "Next" at bounding box center [777, 293] width 31 height 17
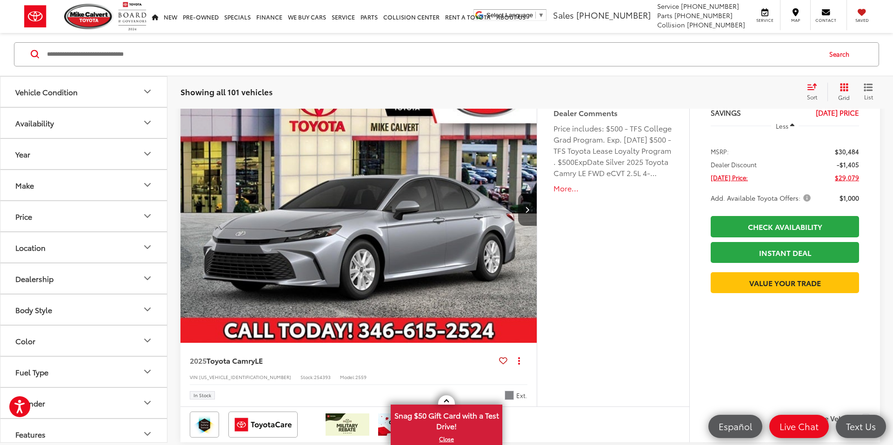
scroll to position [2485, 0]
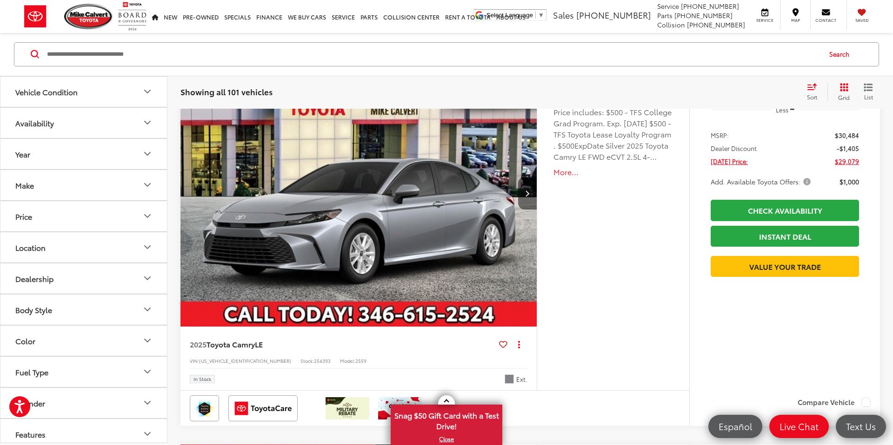
click at [526, 196] on icon "Next image" at bounding box center [527, 193] width 4 height 7
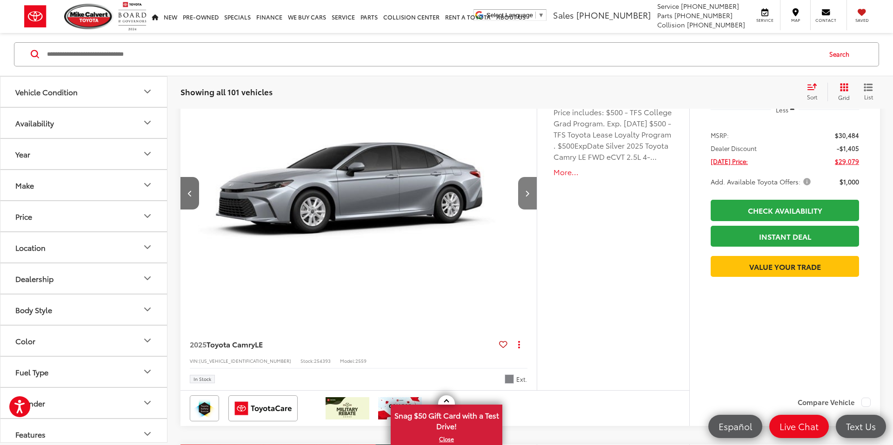
click at [526, 196] on icon "Next image" at bounding box center [527, 193] width 4 height 7
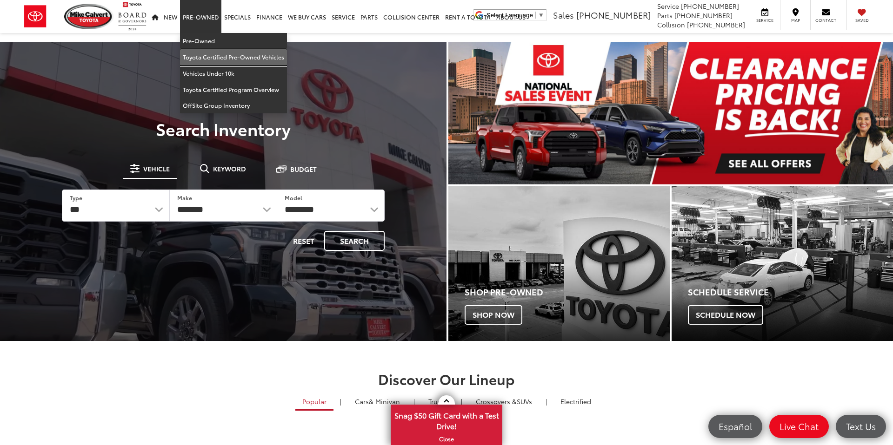
click at [211, 57] on link "Toyota Certified Pre-Owned Vehicles" at bounding box center [233, 57] width 107 height 16
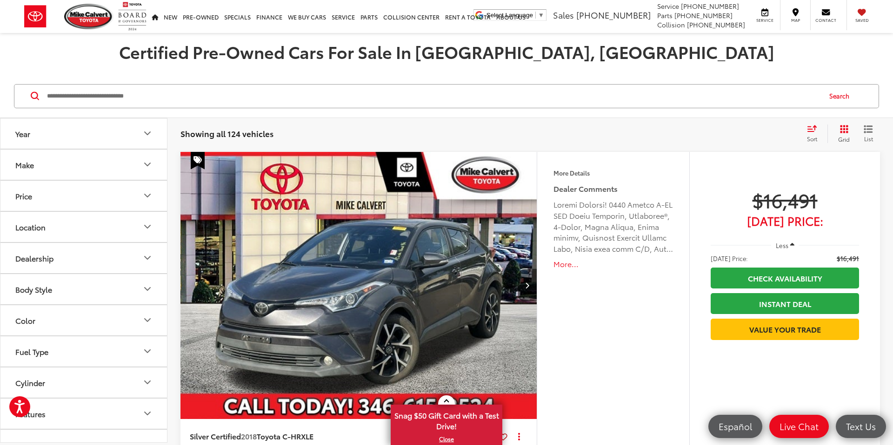
click at [117, 290] on button "Body Style" at bounding box center [83, 289] width 167 height 30
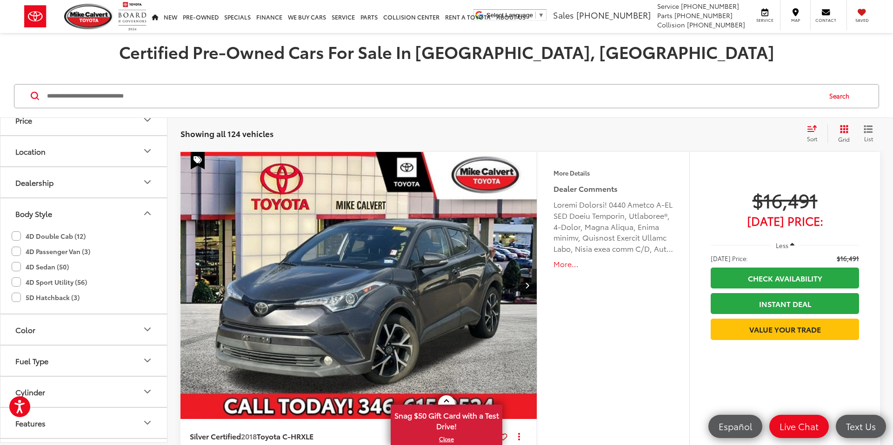
scroll to position [94, 0]
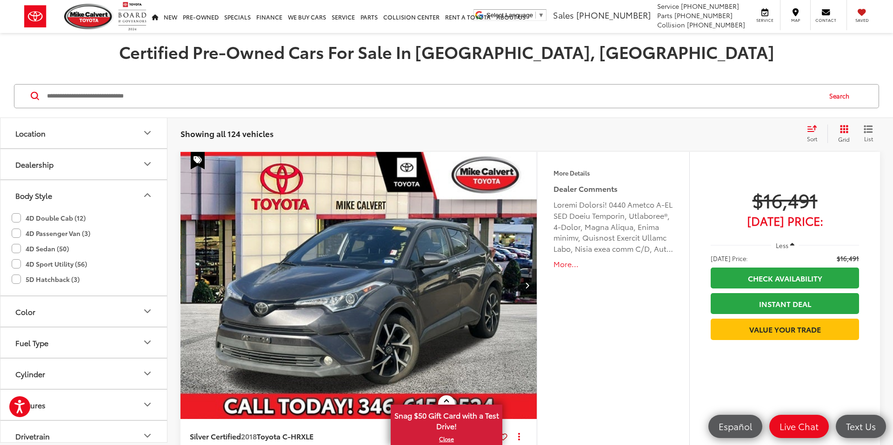
click at [20, 249] on label "4D Sedan (50)" at bounding box center [40, 248] width 57 height 15
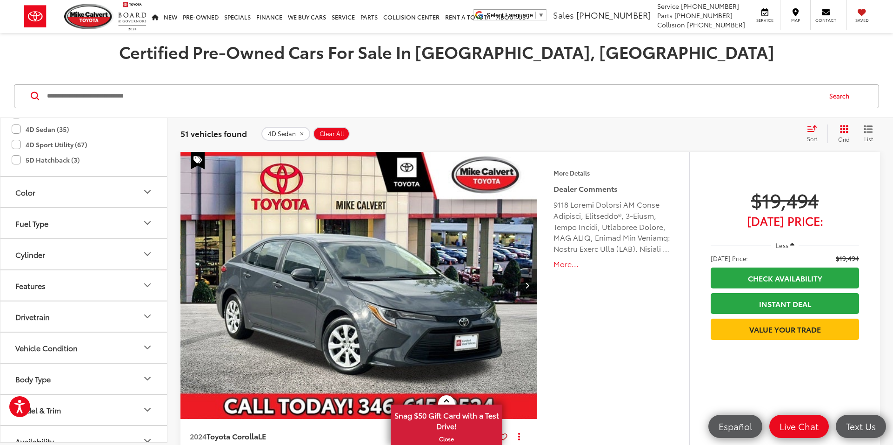
scroll to position [217, 0]
click at [147, 374] on icon "Body Type" at bounding box center [147, 375] width 11 height 11
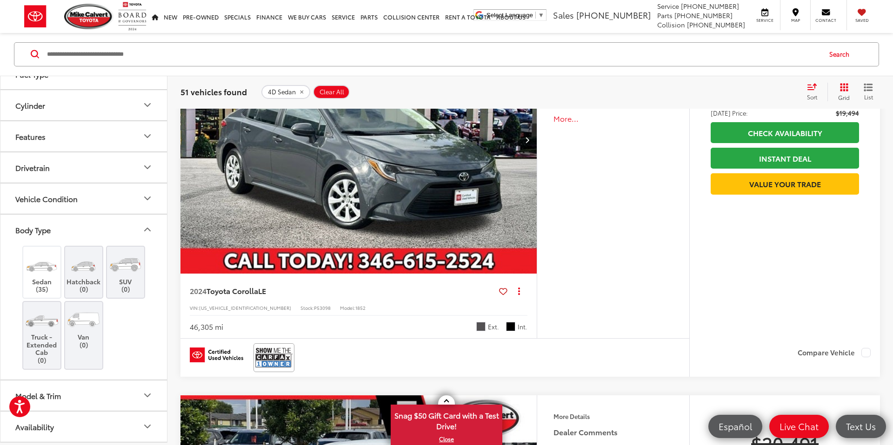
scroll to position [182, 0]
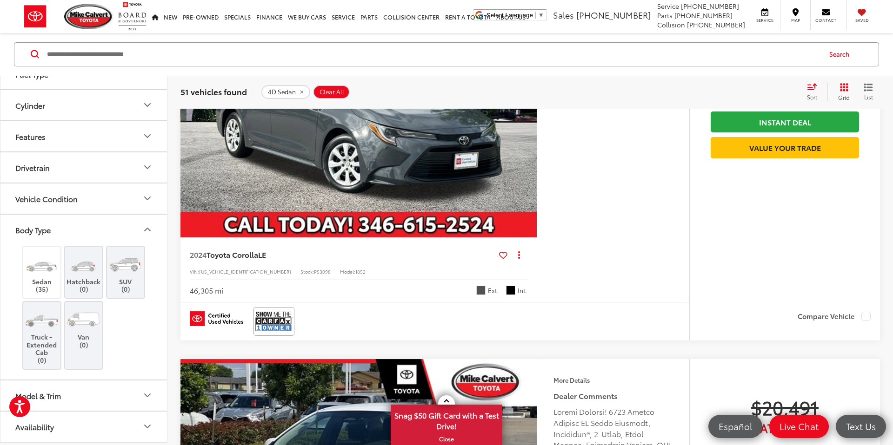
click at [149, 394] on icon "Model & Trim" at bounding box center [147, 396] width 11 height 11
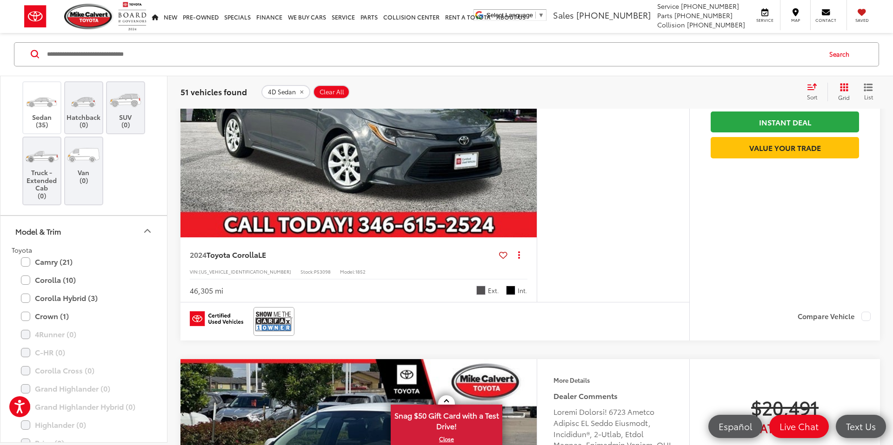
scroll to position [509, 0]
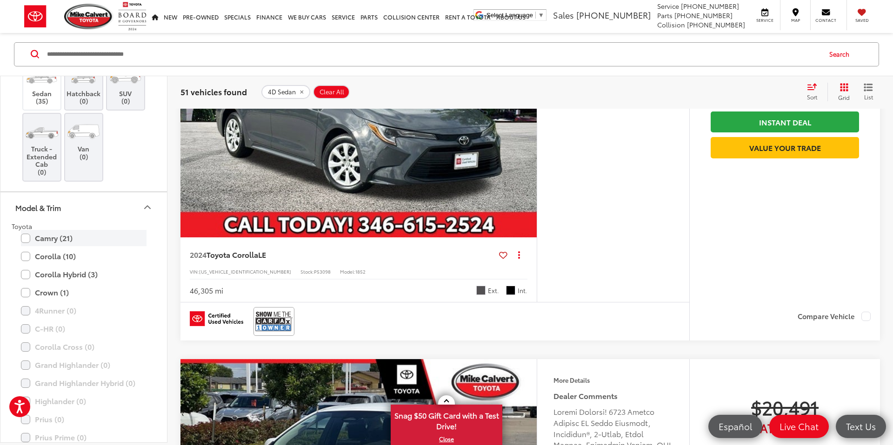
click at [27, 239] on label "Camry (21)" at bounding box center [84, 239] width 126 height 16
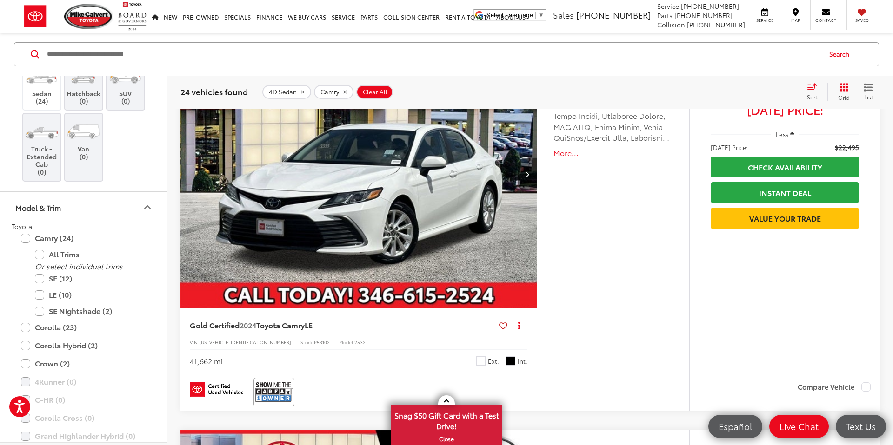
scroll to position [861, 0]
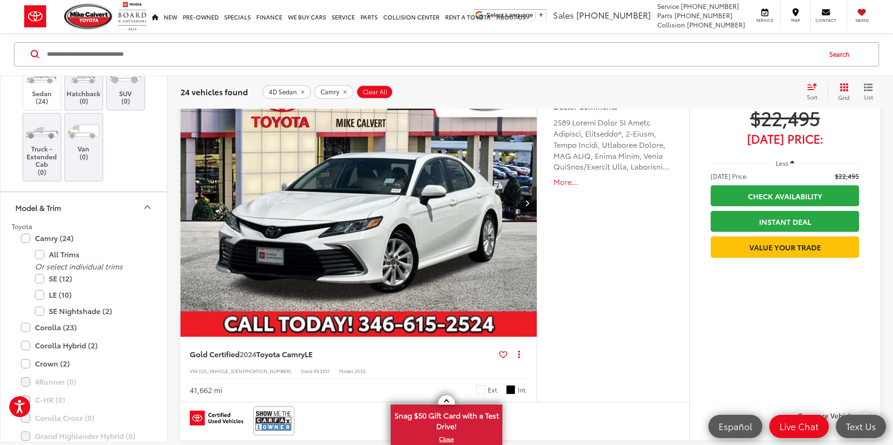
click at [526, 206] on button "Next image" at bounding box center [527, 203] width 19 height 33
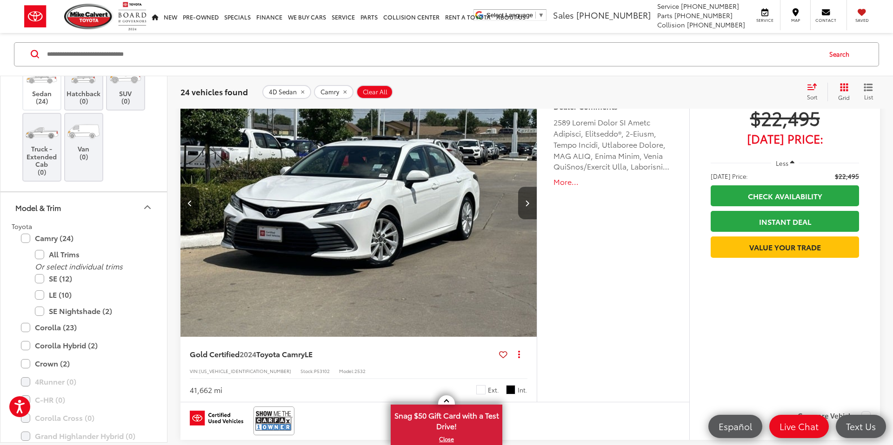
click at [526, 206] on button "Next image" at bounding box center [527, 203] width 19 height 33
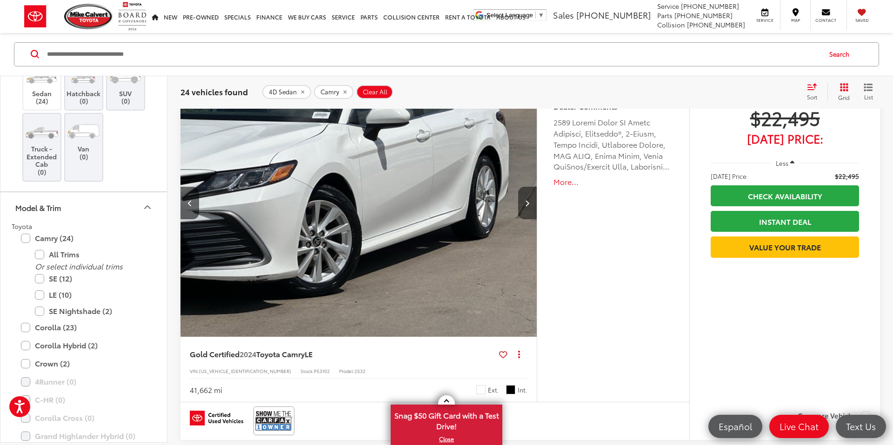
click at [526, 206] on button "Next image" at bounding box center [527, 203] width 19 height 33
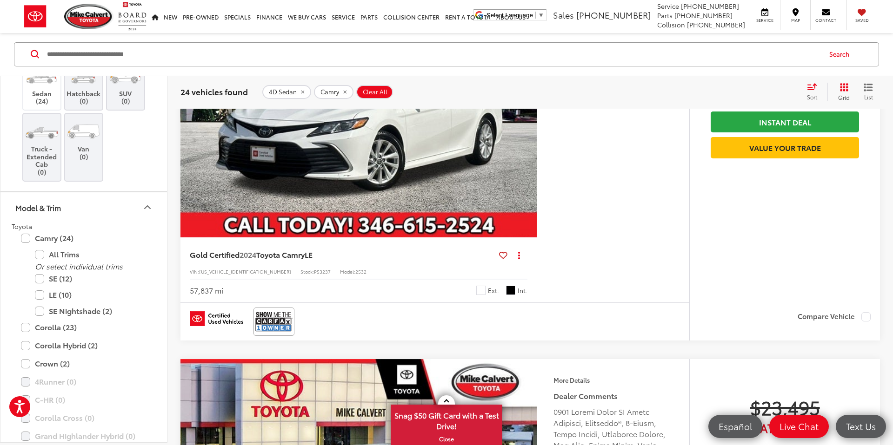
scroll to position [2252, 0]
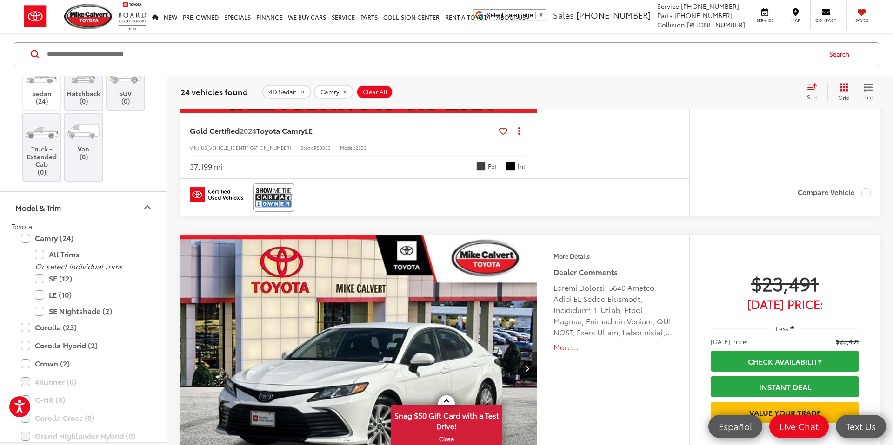
click at [814, 91] on div "Sort" at bounding box center [814, 92] width 25 height 19
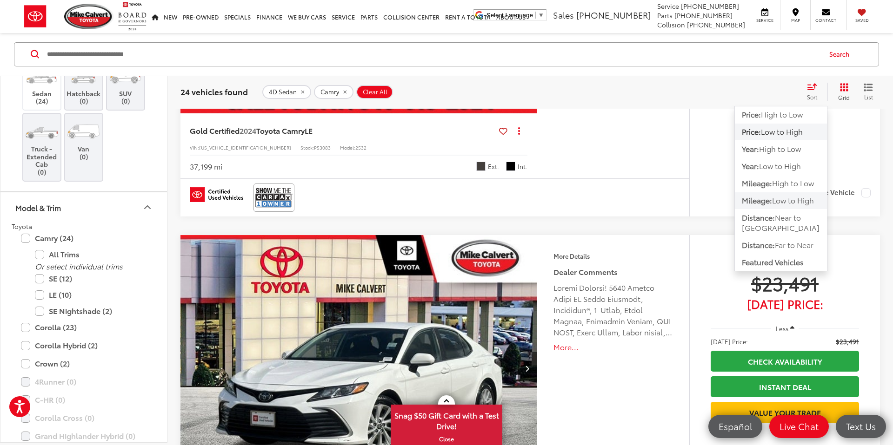
click at [773, 202] on span "Low to High" at bounding box center [793, 200] width 42 height 11
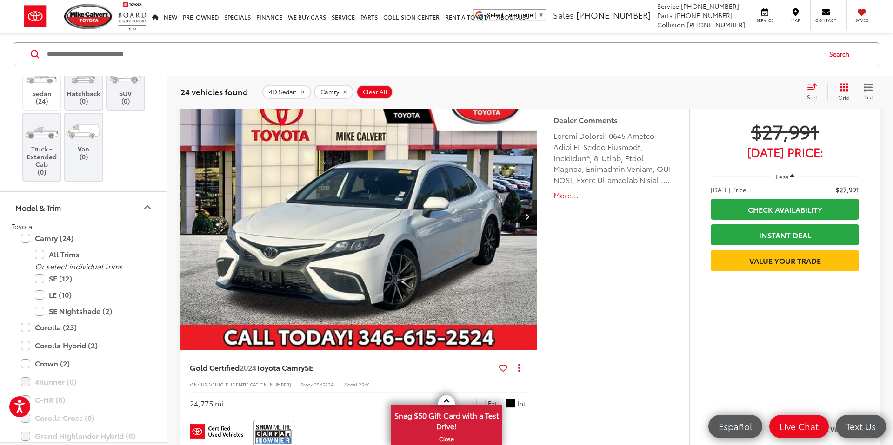
scroll to position [70, 0]
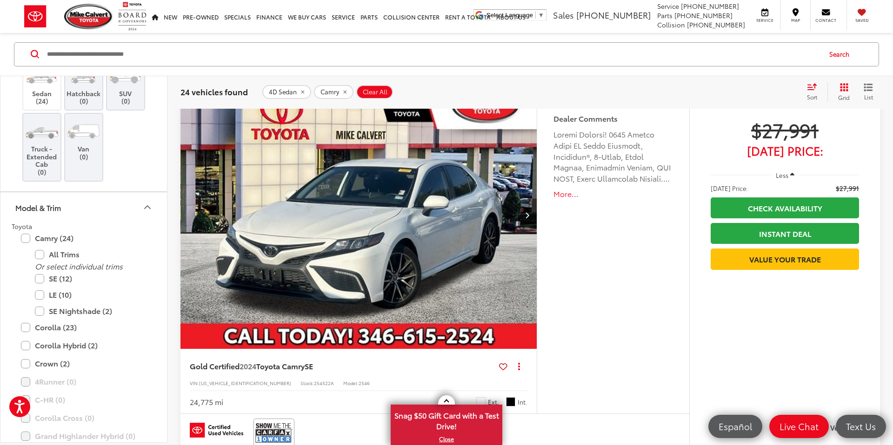
click at [525, 216] on icon "Next image" at bounding box center [527, 215] width 4 height 7
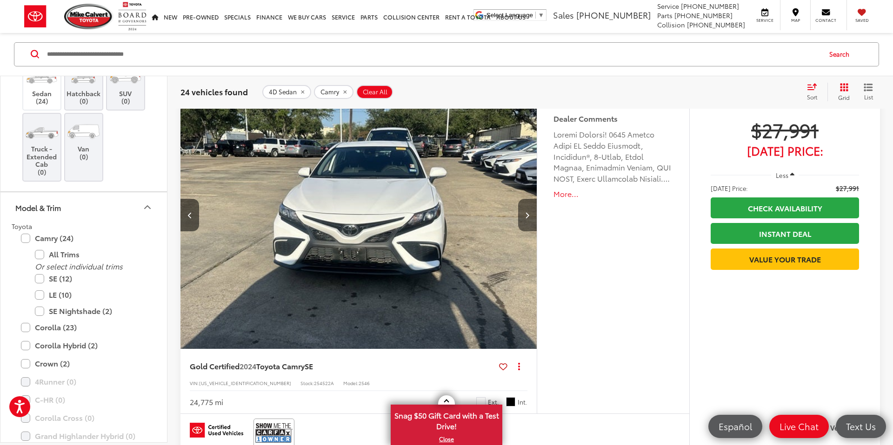
click at [525, 216] on icon "Next image" at bounding box center [527, 215] width 4 height 7
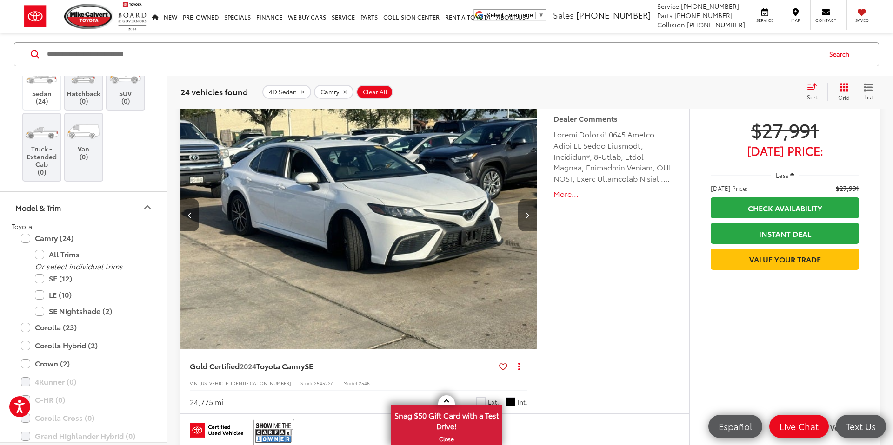
click at [525, 216] on icon "Next image" at bounding box center [527, 215] width 4 height 7
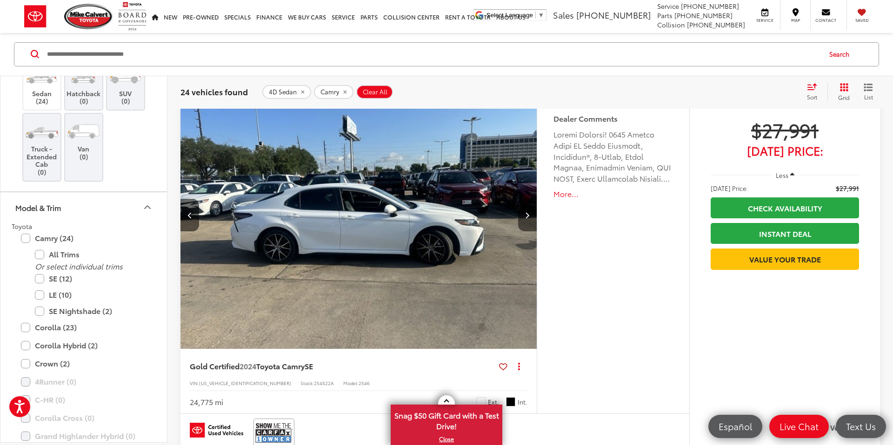
click at [525, 216] on icon "Next image" at bounding box center [527, 215] width 4 height 7
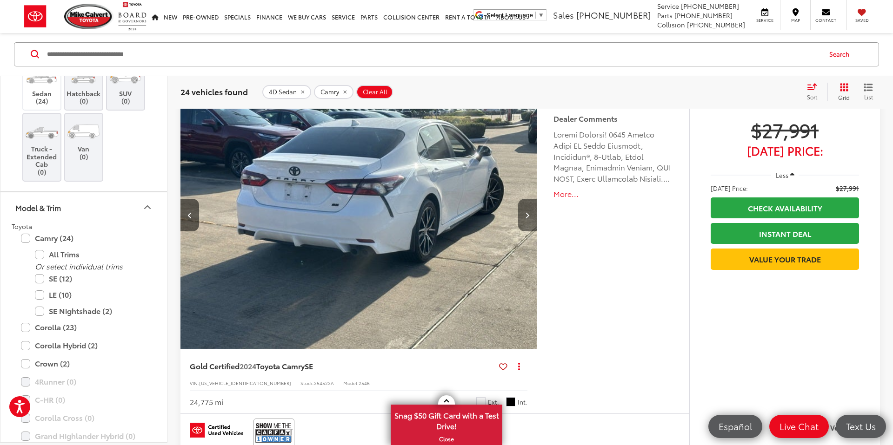
click at [525, 216] on icon "Next image" at bounding box center [527, 215] width 4 height 7
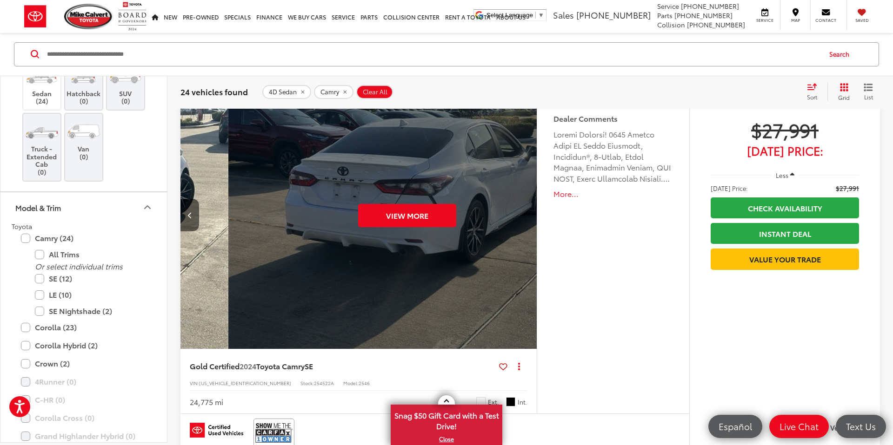
scroll to position [0, 1787]
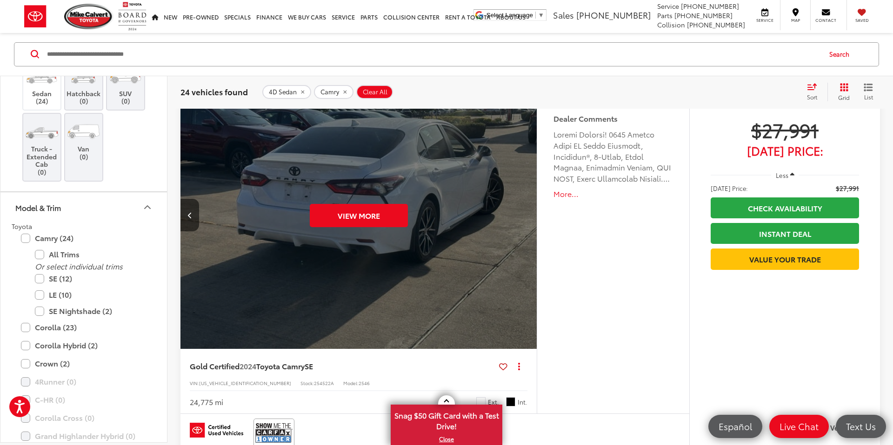
click at [525, 216] on div "View More" at bounding box center [359, 216] width 358 height 268
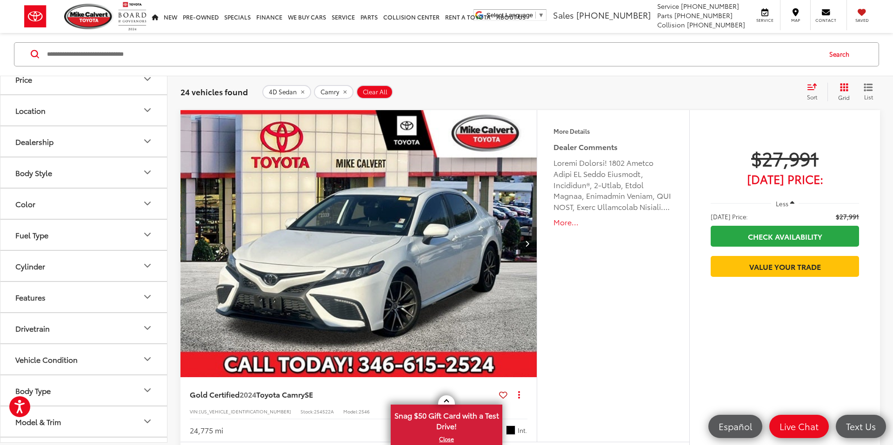
scroll to position [101, 0]
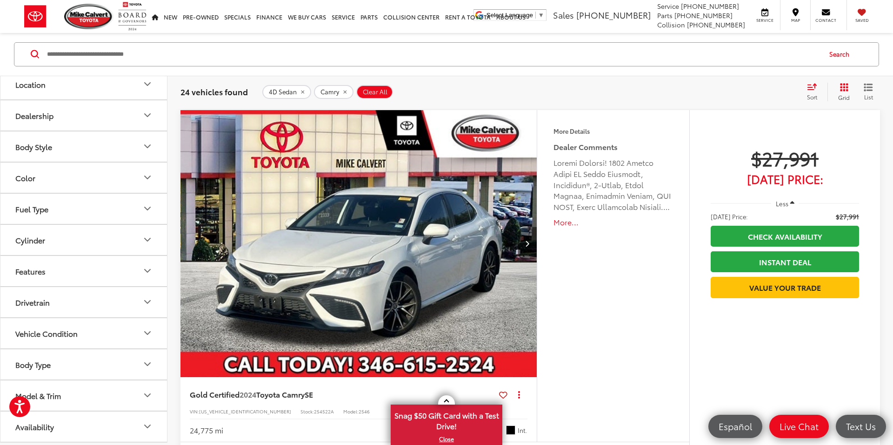
click at [66, 365] on button "Body Type" at bounding box center [83, 365] width 167 height 30
click at [149, 208] on icon "Fuel Type" at bounding box center [148, 209] width 6 height 3
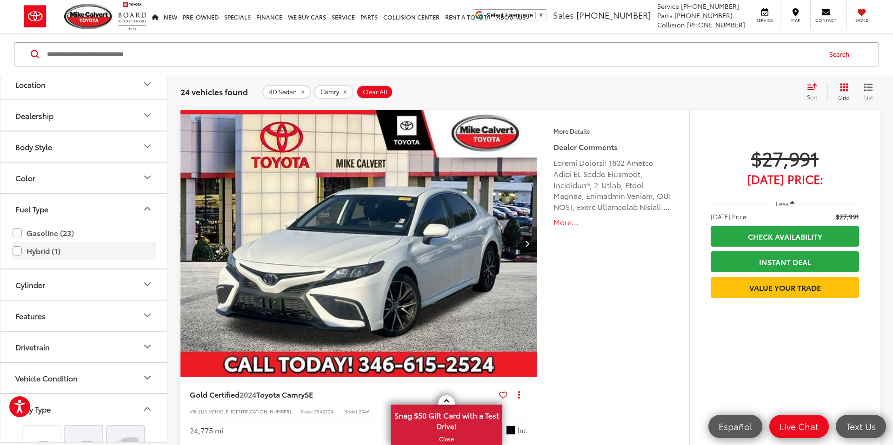
click at [20, 248] on label "Hybrid (1)" at bounding box center [84, 251] width 142 height 16
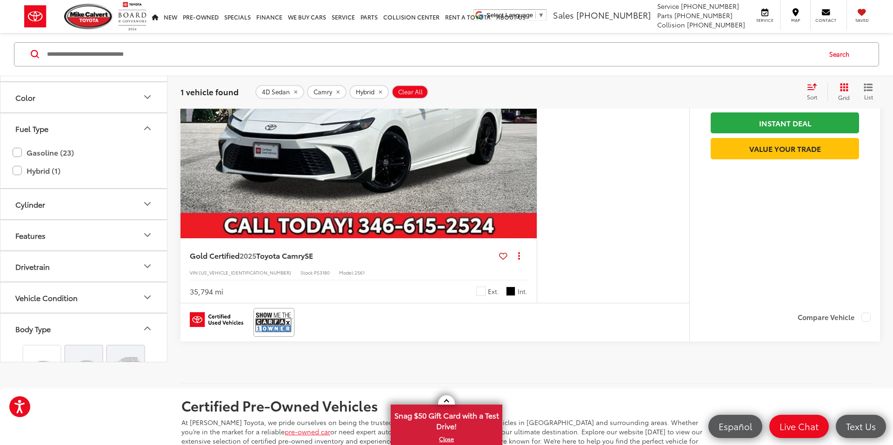
scroll to position [182, 0]
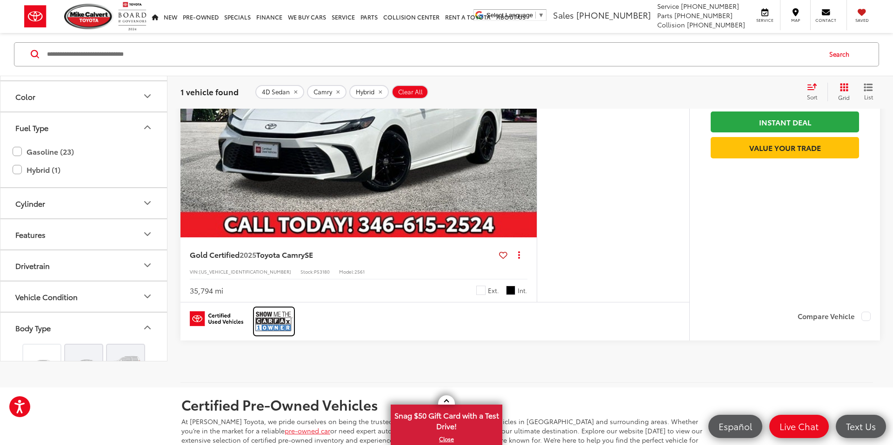
click at [267, 327] on img at bounding box center [273, 321] width 37 height 25
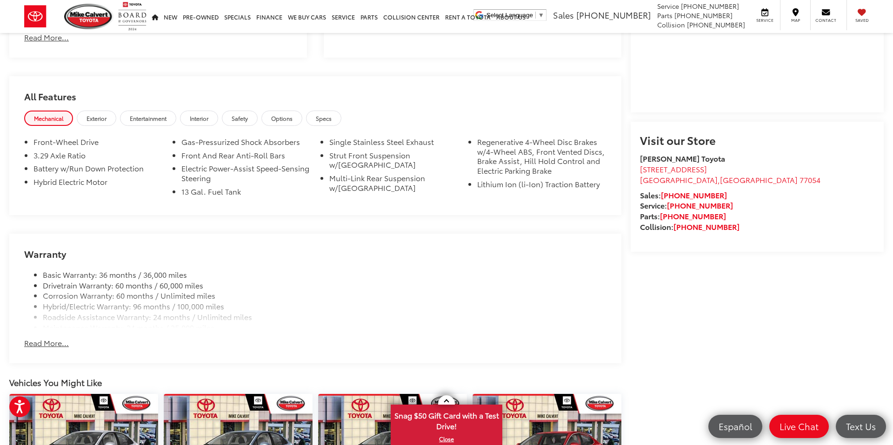
scroll to position [783, 0]
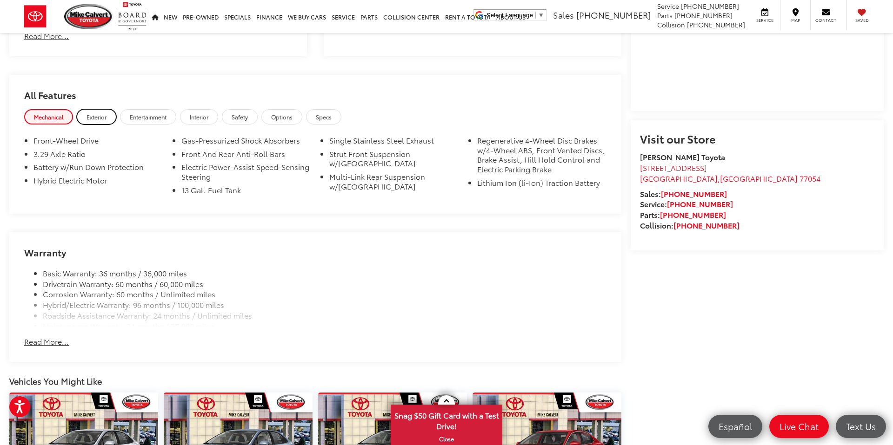
click at [102, 119] on span "Exterior" at bounding box center [96, 117] width 20 height 8
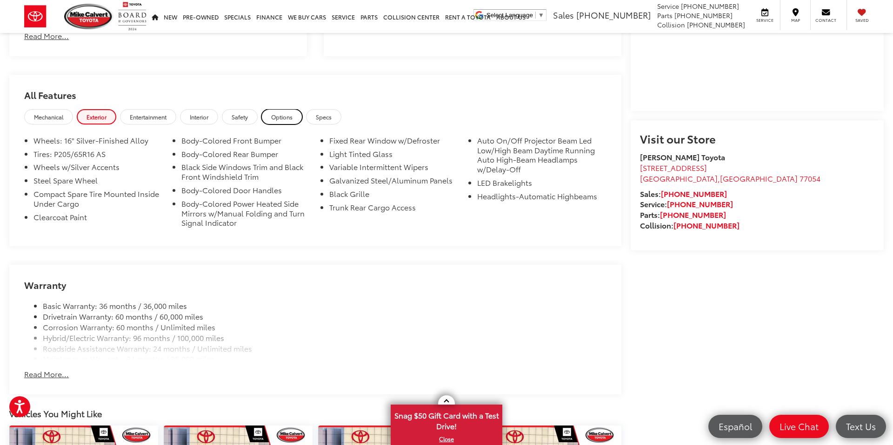
click at [282, 116] on span "Options" at bounding box center [281, 117] width 21 height 8
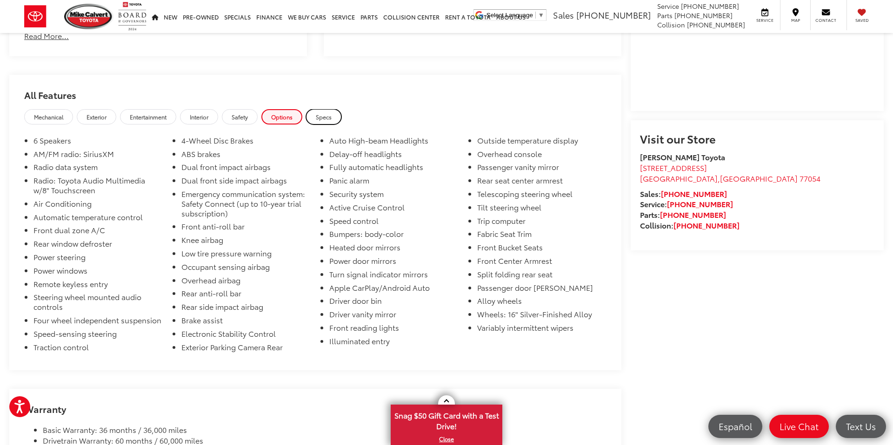
click at [326, 116] on span "Specs" at bounding box center [324, 117] width 16 height 8
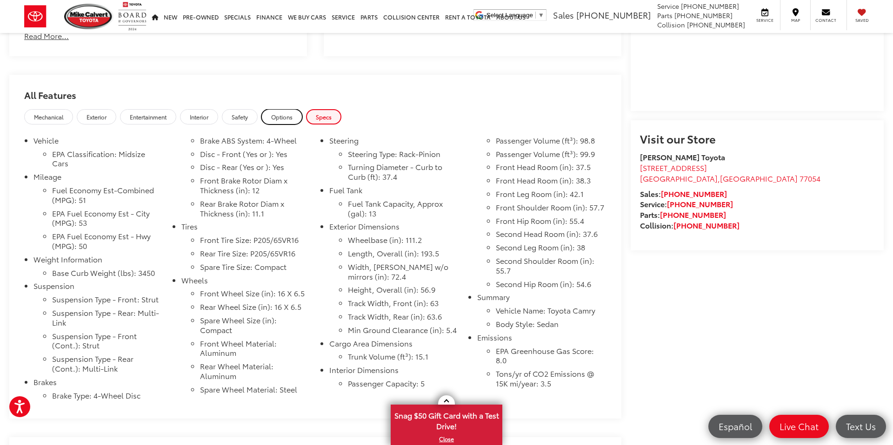
click at [283, 119] on span "Options" at bounding box center [281, 117] width 21 height 8
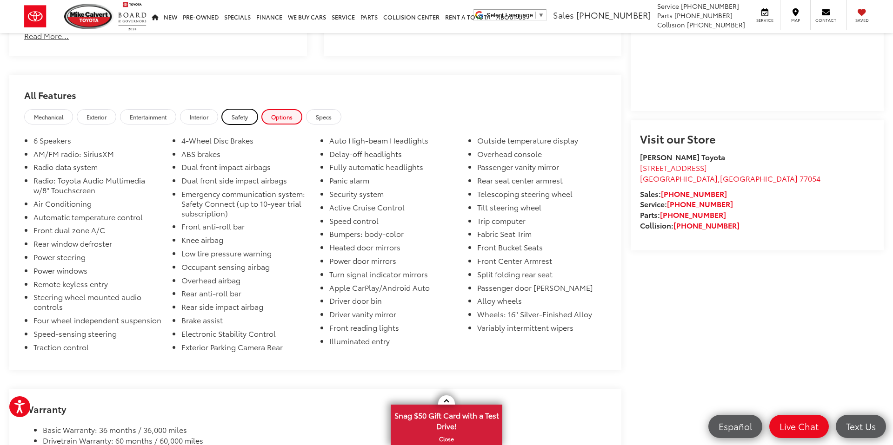
click at [239, 120] on span "Safety" at bounding box center [240, 117] width 16 height 8
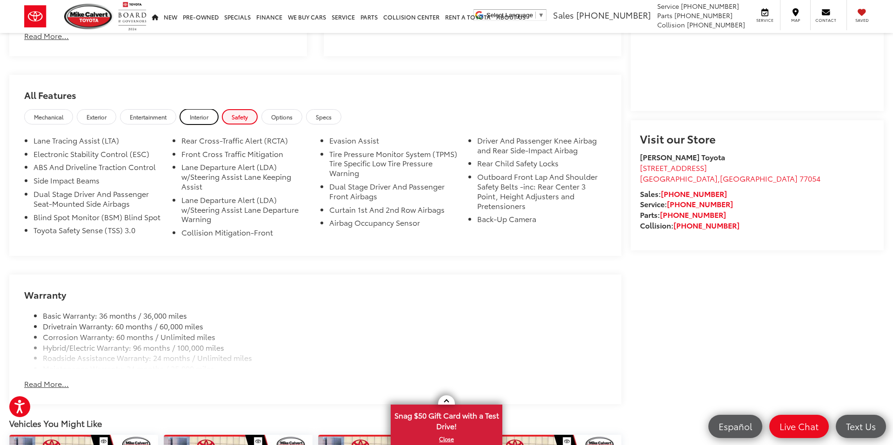
click at [206, 117] on span "Interior" at bounding box center [199, 117] width 19 height 8
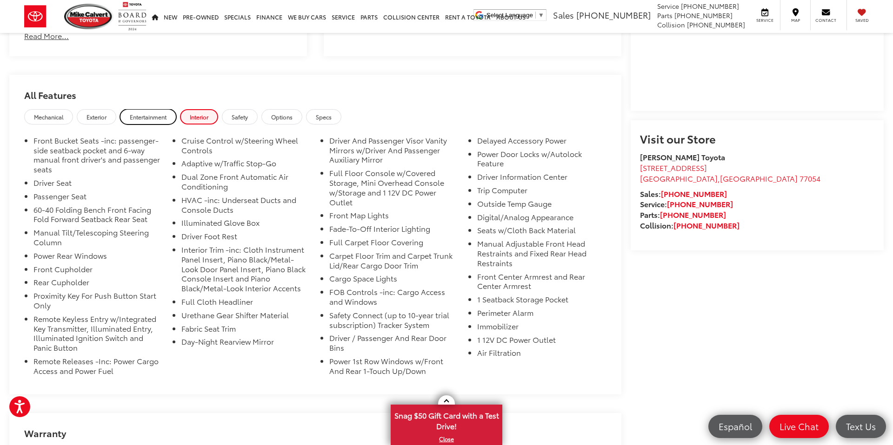
click at [158, 114] on span "Entertainment" at bounding box center [148, 117] width 37 height 8
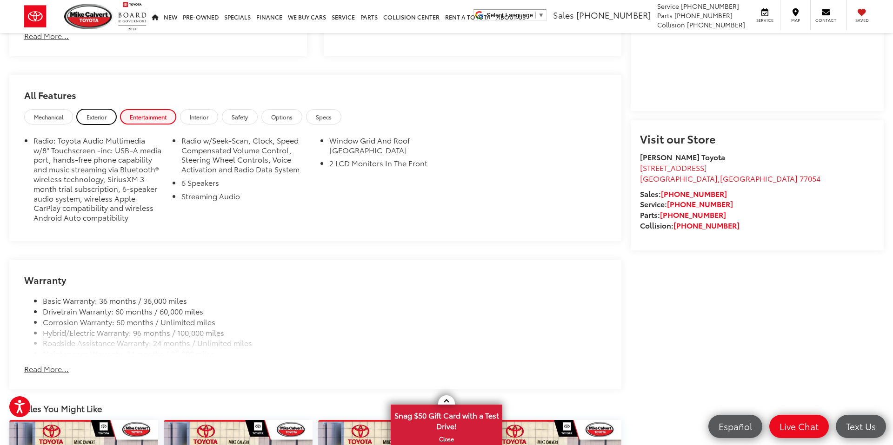
click at [106, 116] on span "Exterior" at bounding box center [96, 117] width 20 height 8
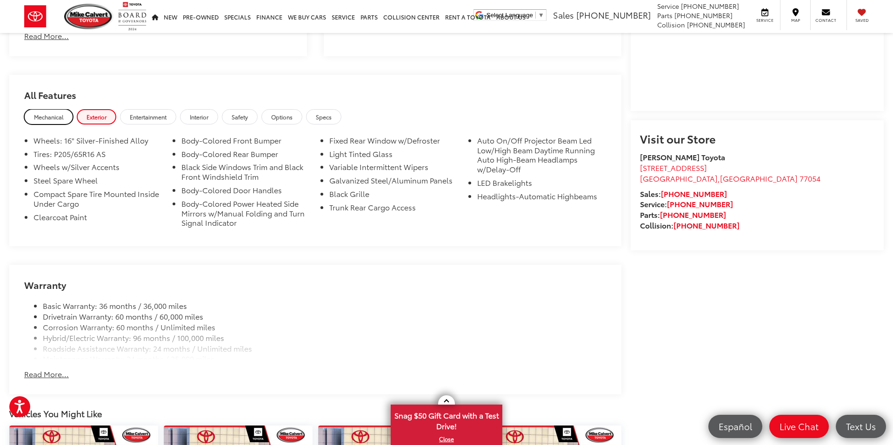
click at [61, 119] on span "Mechanical" at bounding box center [48, 117] width 29 height 8
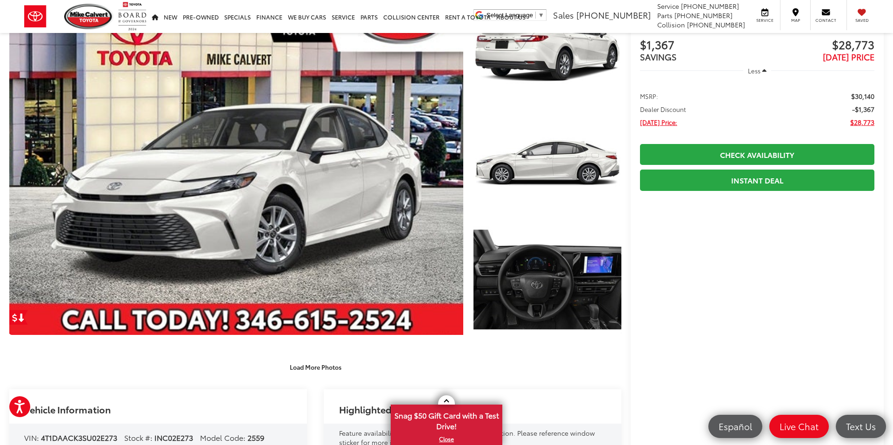
scroll to position [0, 0]
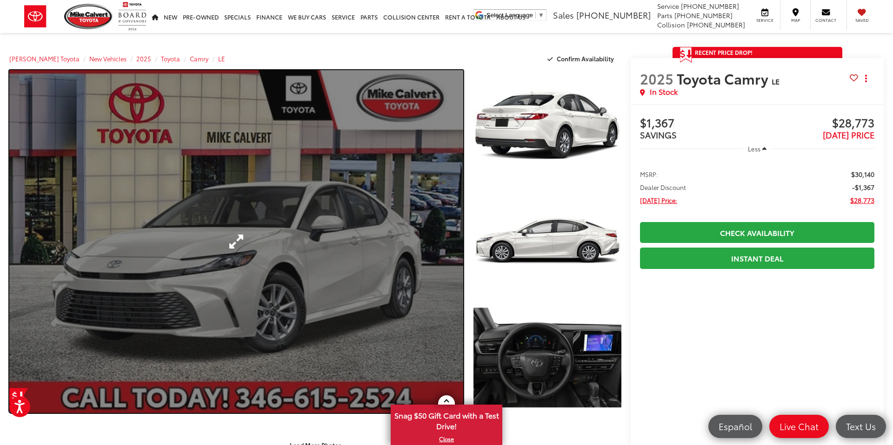
click at [254, 305] on link "Expand Photo 0" at bounding box center [236, 241] width 454 height 343
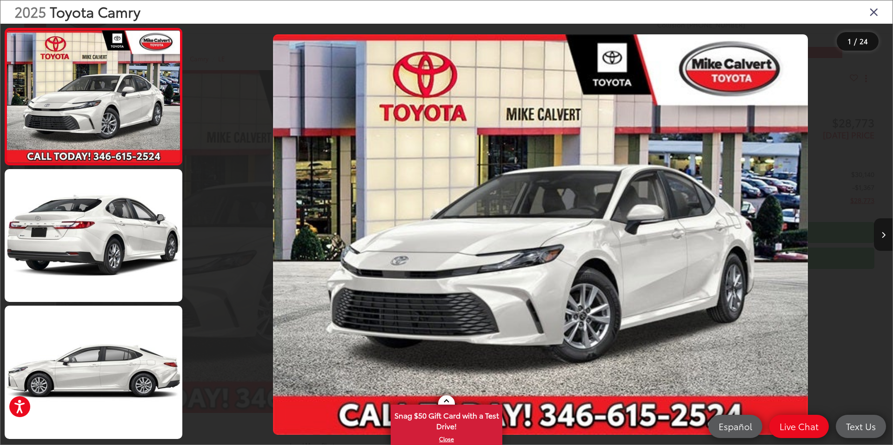
click at [882, 238] on icon "Next image" at bounding box center [883, 235] width 4 height 7
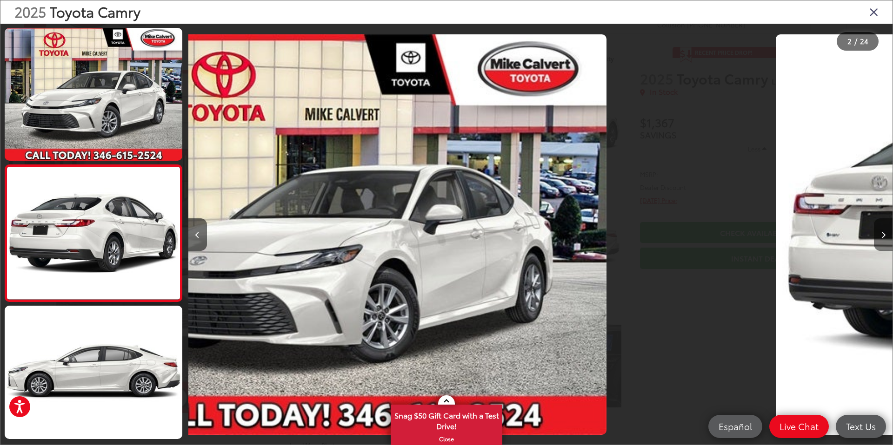
scroll to position [26, 0]
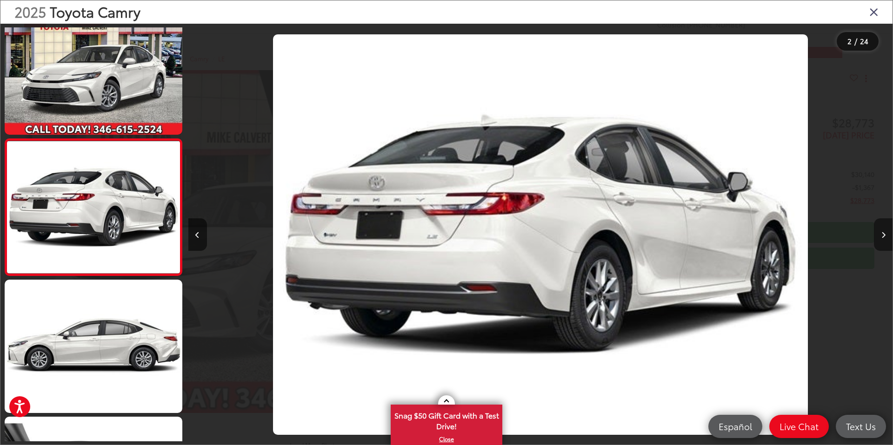
click at [882, 238] on icon "Next image" at bounding box center [883, 235] width 4 height 7
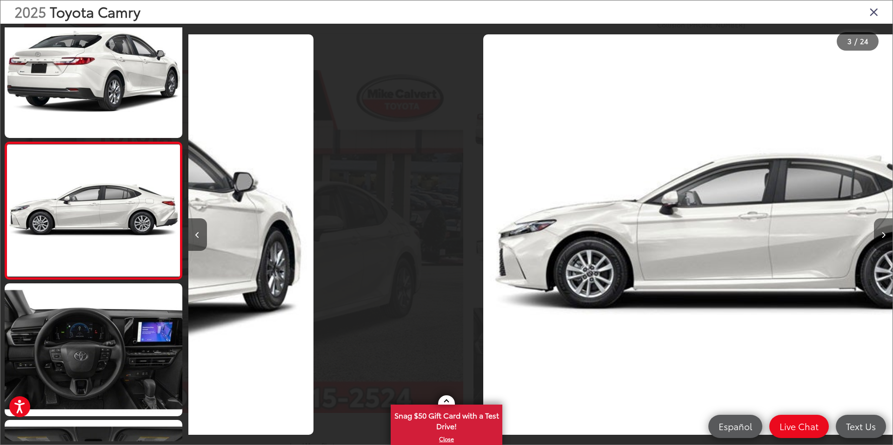
scroll to position [163, 0]
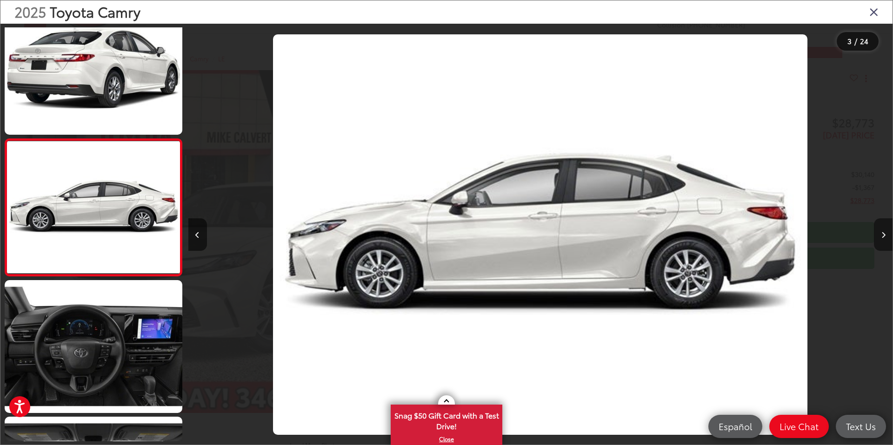
click at [882, 238] on icon "Next image" at bounding box center [883, 235] width 4 height 7
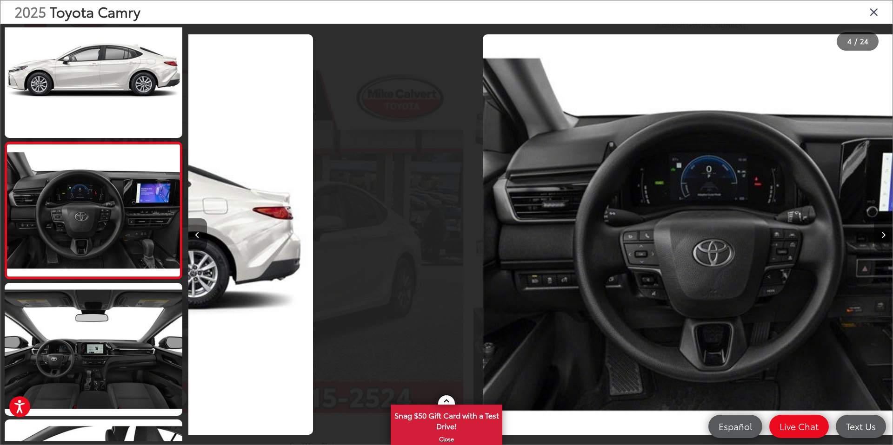
scroll to position [300, 0]
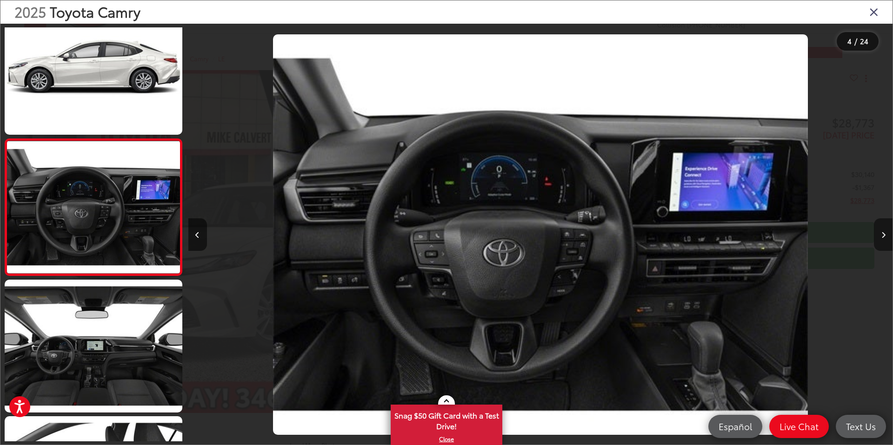
click at [882, 238] on icon "Next image" at bounding box center [883, 235] width 4 height 7
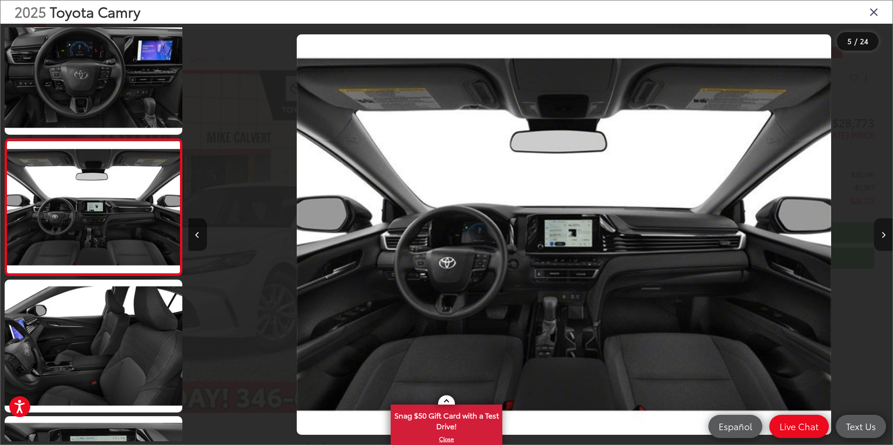
scroll to position [0, 2817]
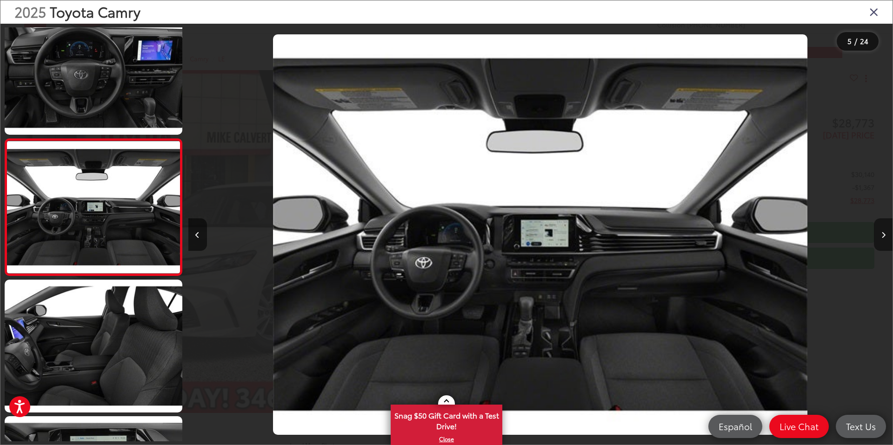
click at [882, 238] on icon "Next image" at bounding box center [883, 235] width 4 height 7
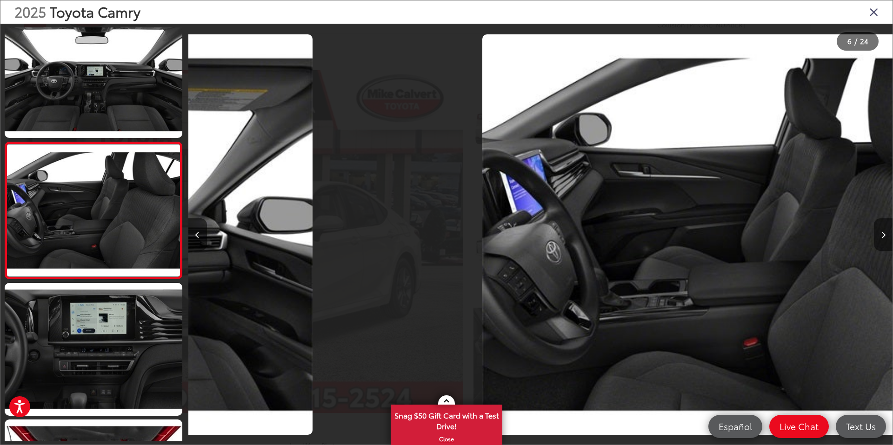
scroll to position [573, 0]
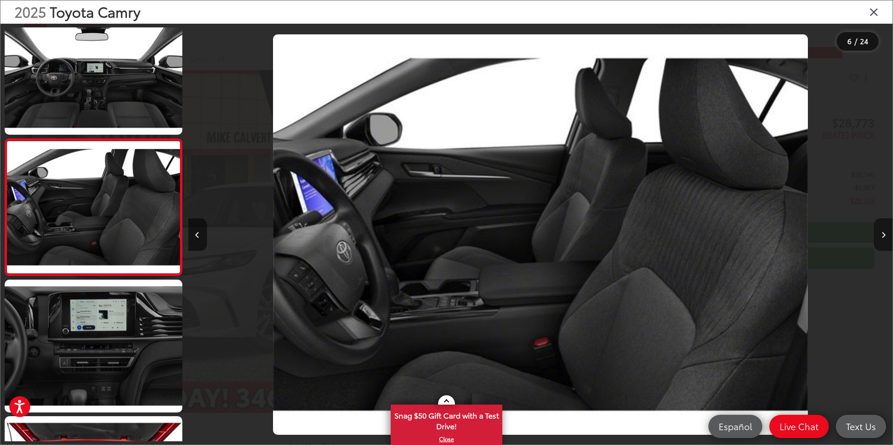
click at [882, 238] on icon "Next image" at bounding box center [883, 235] width 4 height 7
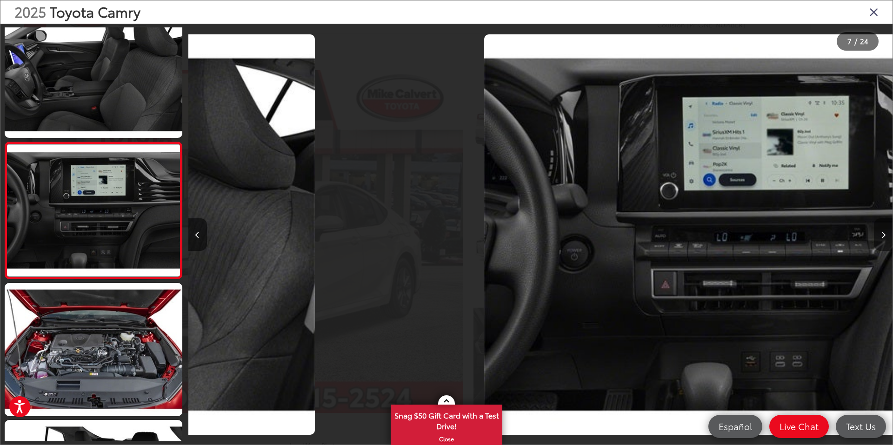
scroll to position [710, 0]
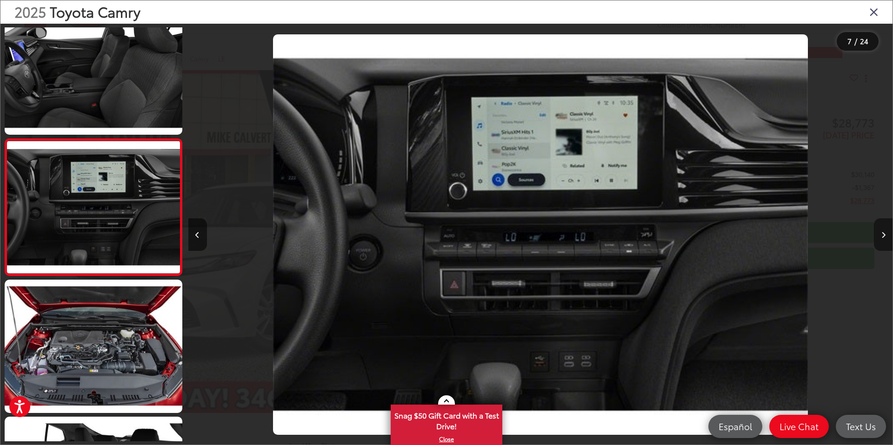
click at [882, 238] on icon "Next image" at bounding box center [883, 235] width 4 height 7
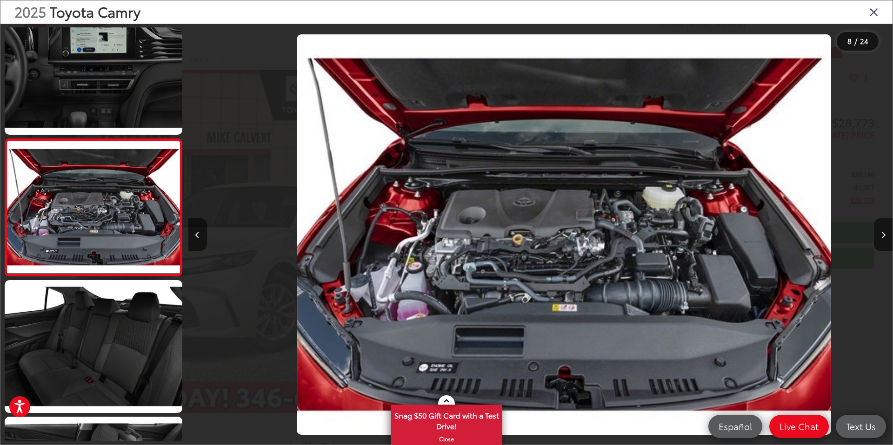
scroll to position [0, 4929]
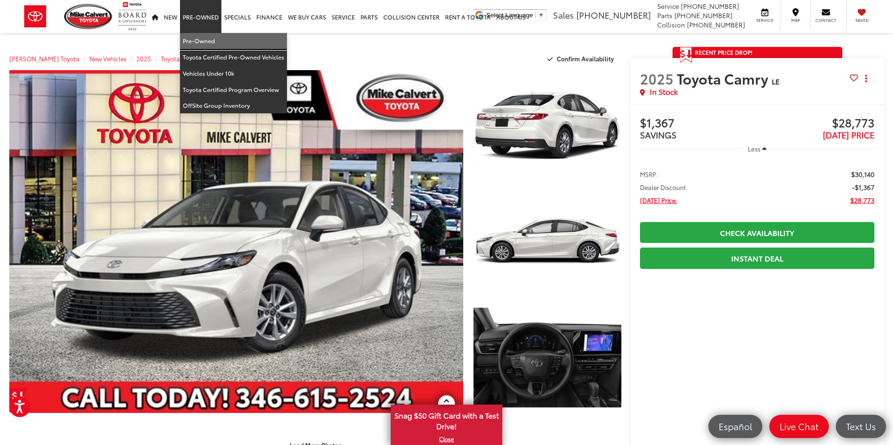
click at [198, 45] on link "Pre-Owned" at bounding box center [233, 41] width 107 height 16
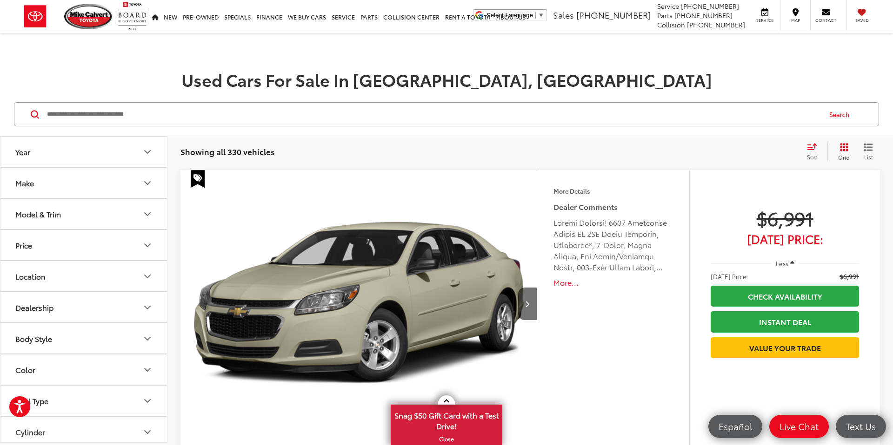
click at [147, 339] on icon "Body Style" at bounding box center [147, 338] width 11 height 11
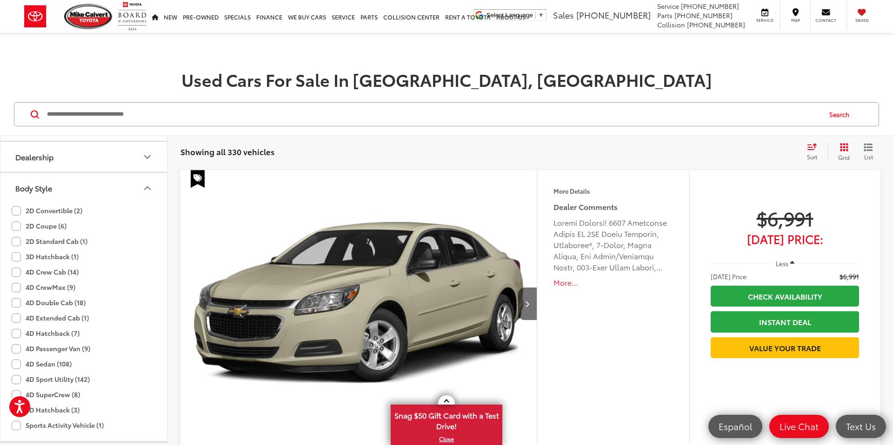
scroll to position [157, 0]
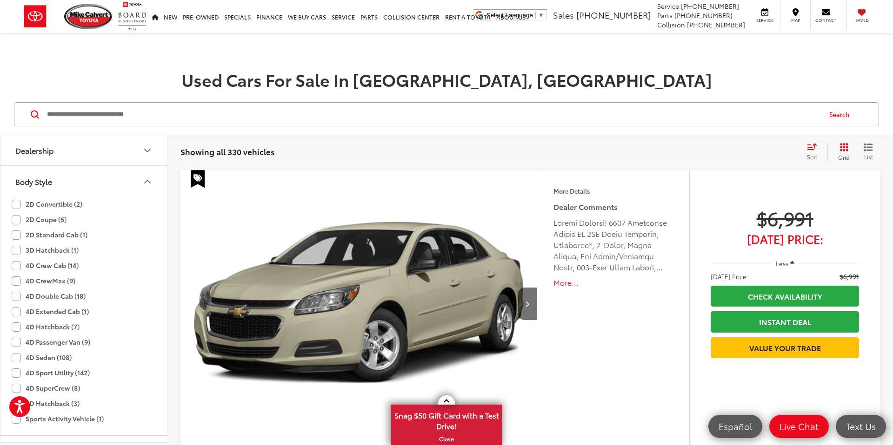
click at [17, 355] on label "4D Sedan (108)" at bounding box center [42, 357] width 60 height 15
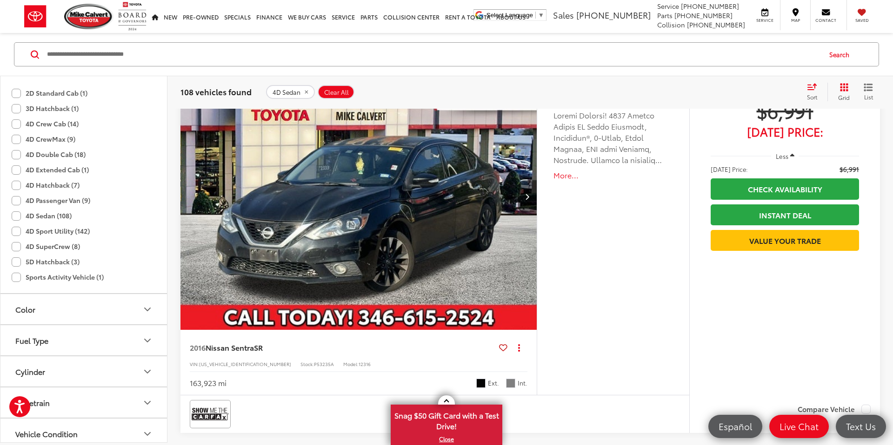
scroll to position [263, 0]
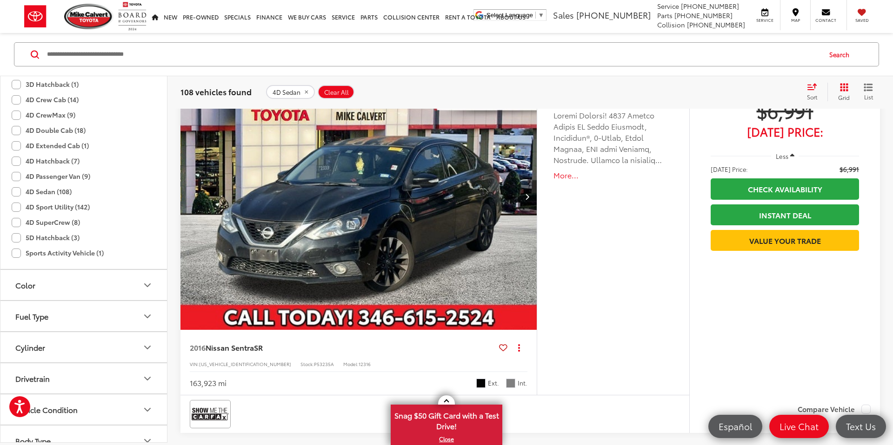
click at [148, 317] on icon "Fuel Type" at bounding box center [148, 316] width 6 height 3
click at [16, 375] on label "Hybrid (4)" at bounding box center [84, 377] width 142 height 16
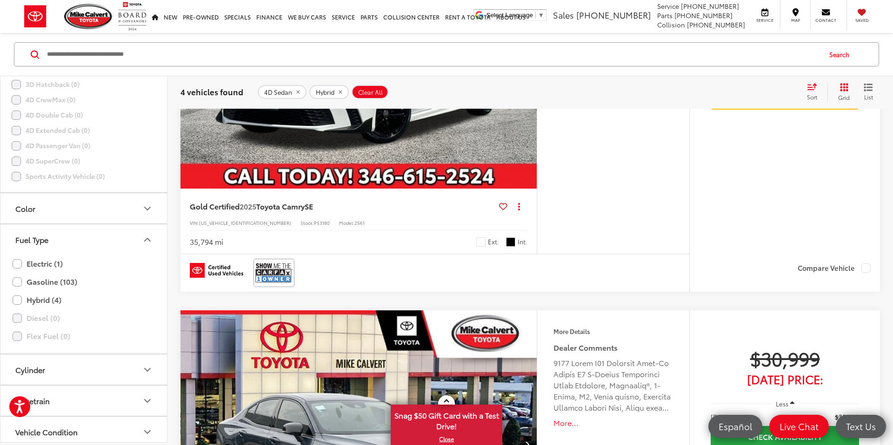
scroll to position [1025, 0]
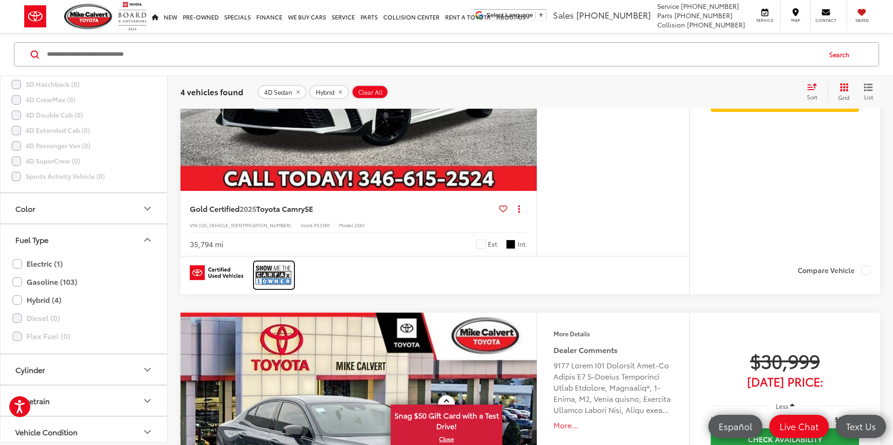
click at [268, 283] on img at bounding box center [273, 275] width 37 height 25
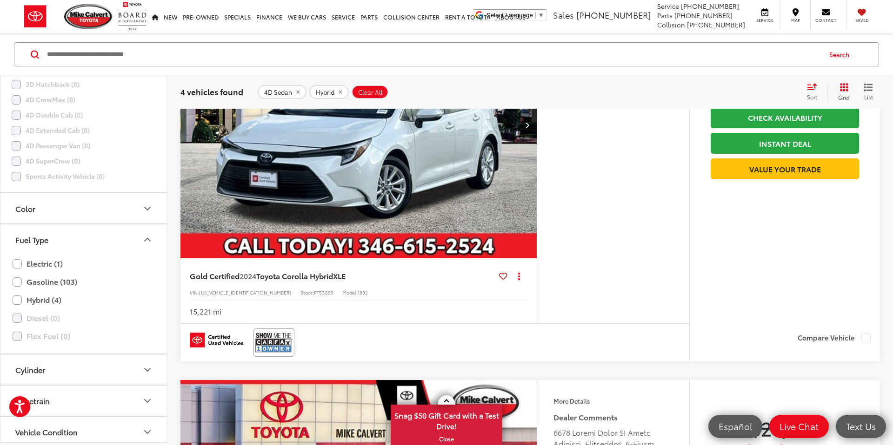
scroll to position [431, 0]
